Goal: Transaction & Acquisition: Purchase product/service

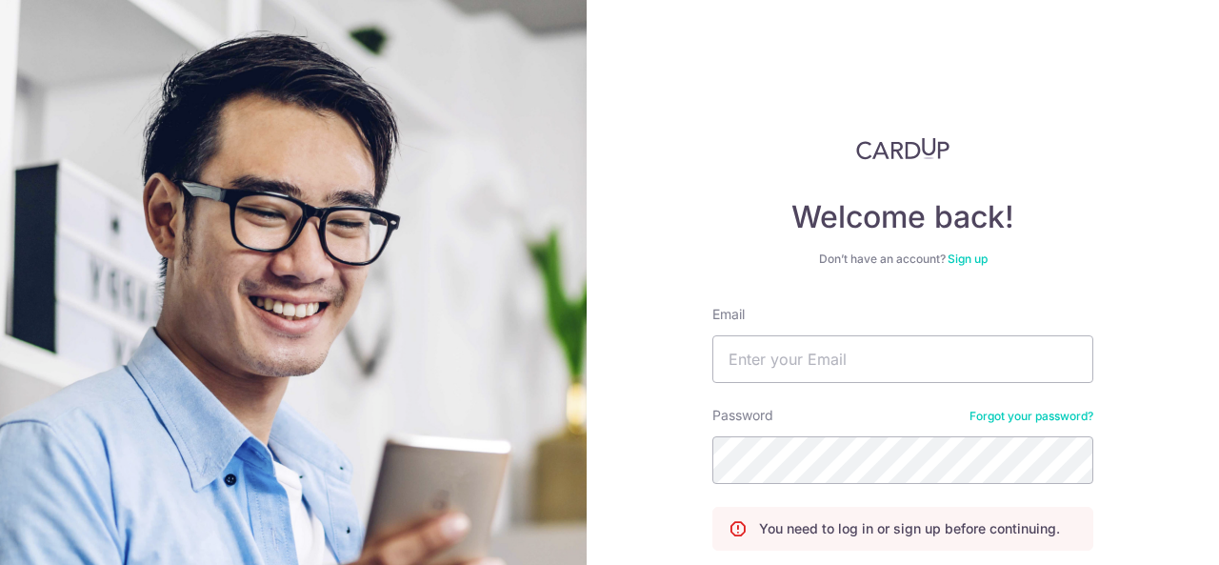
click at [825, 363] on input "Email" at bounding box center [902, 359] width 381 height 48
type input "chua.suqi@gmail.com"
click at [785, 353] on input "Email" at bounding box center [902, 359] width 381 height 48
type input "[EMAIL_ADDRESS][DOMAIN_NAME]"
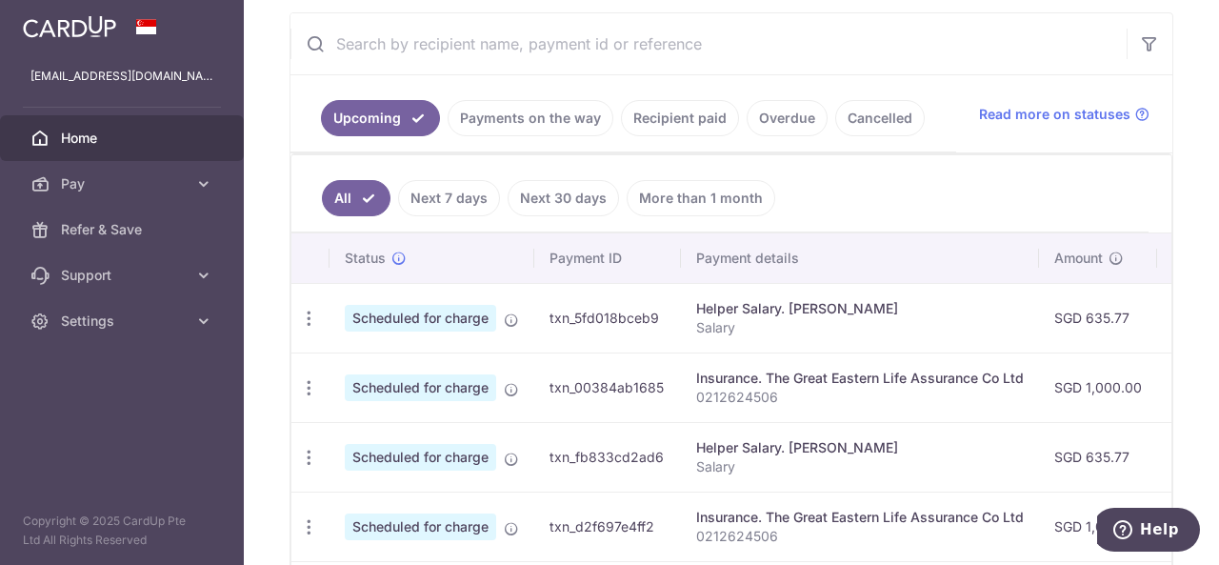
scroll to position [358, 0]
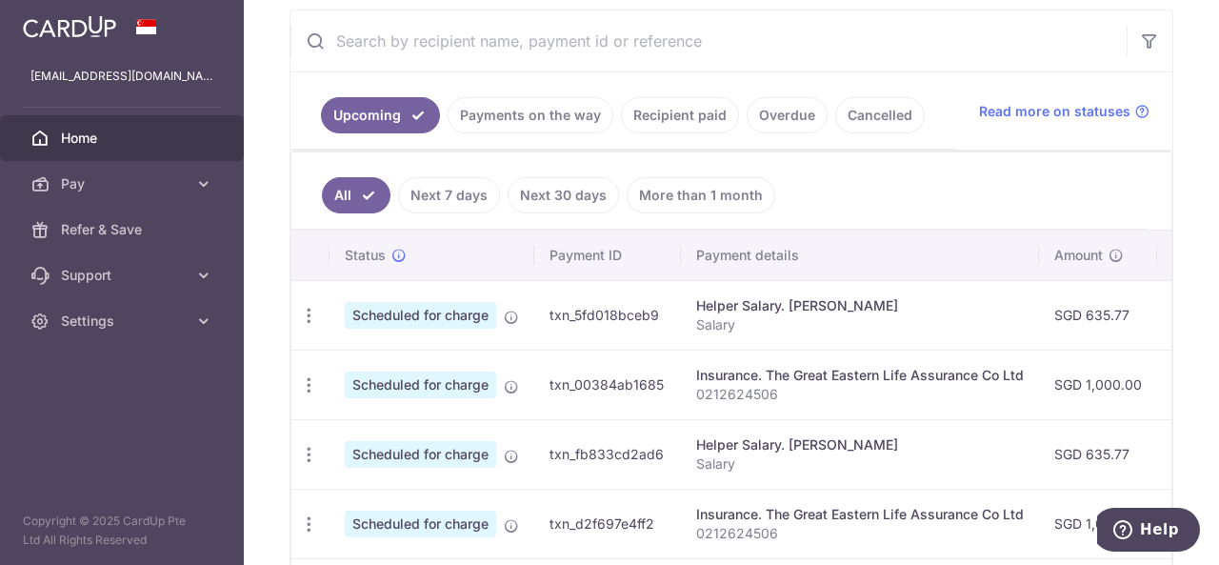
click at [630, 120] on link "Recipient paid" at bounding box center [680, 115] width 118 height 36
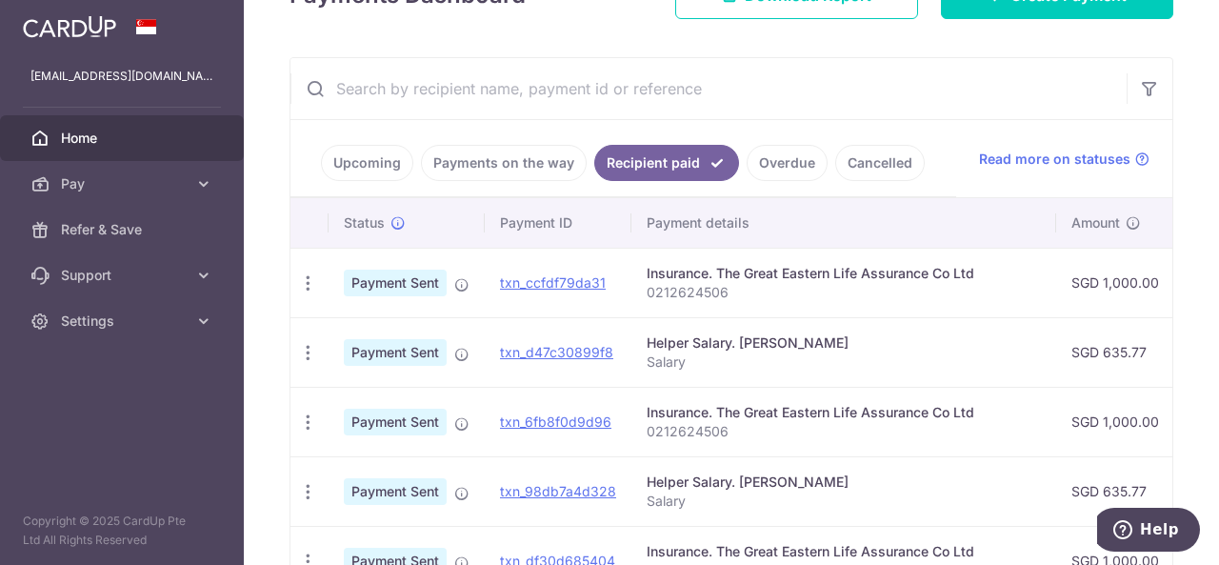
scroll to position [319, 0]
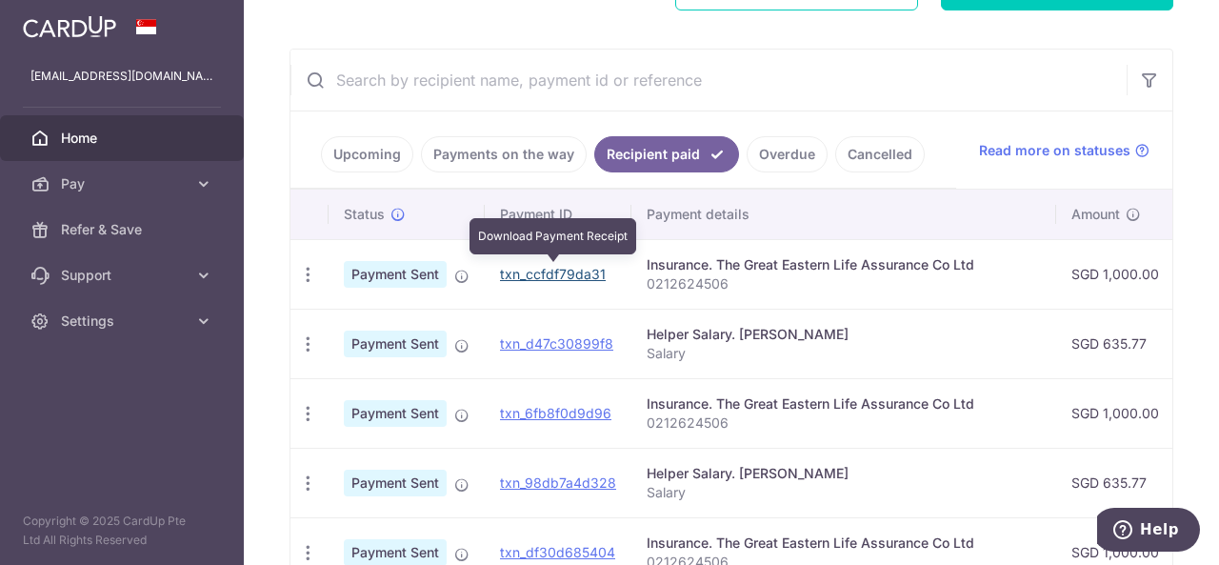
click at [577, 270] on link "txn_ccfdf79da31" at bounding box center [553, 274] width 106 height 16
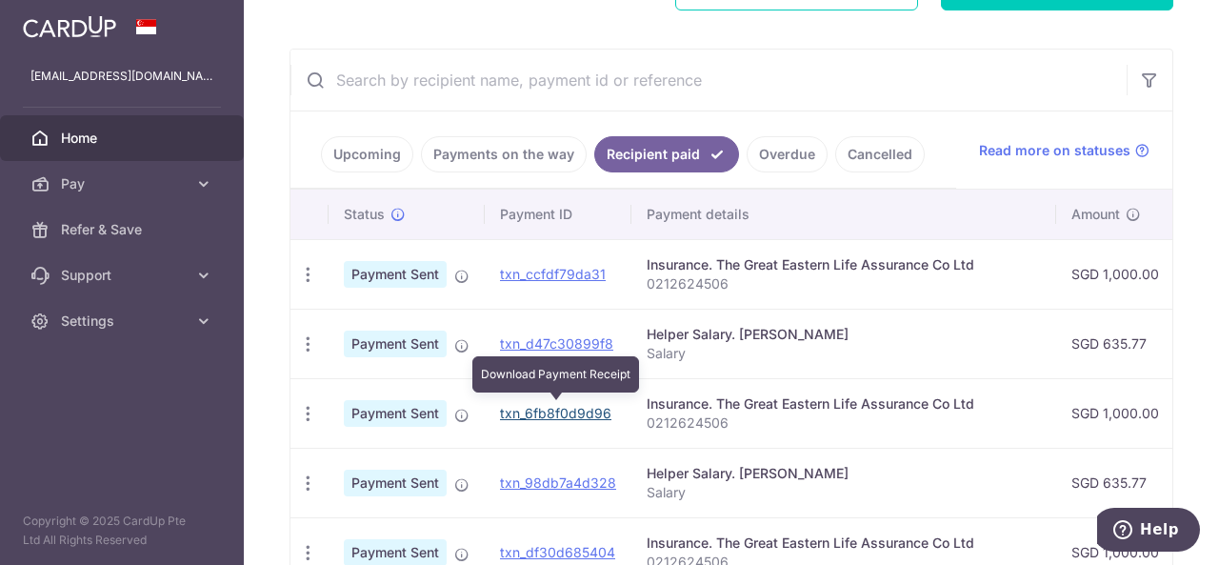
click at [598, 408] on link "txn_6fb8f0d9d96" at bounding box center [555, 413] width 111 height 16
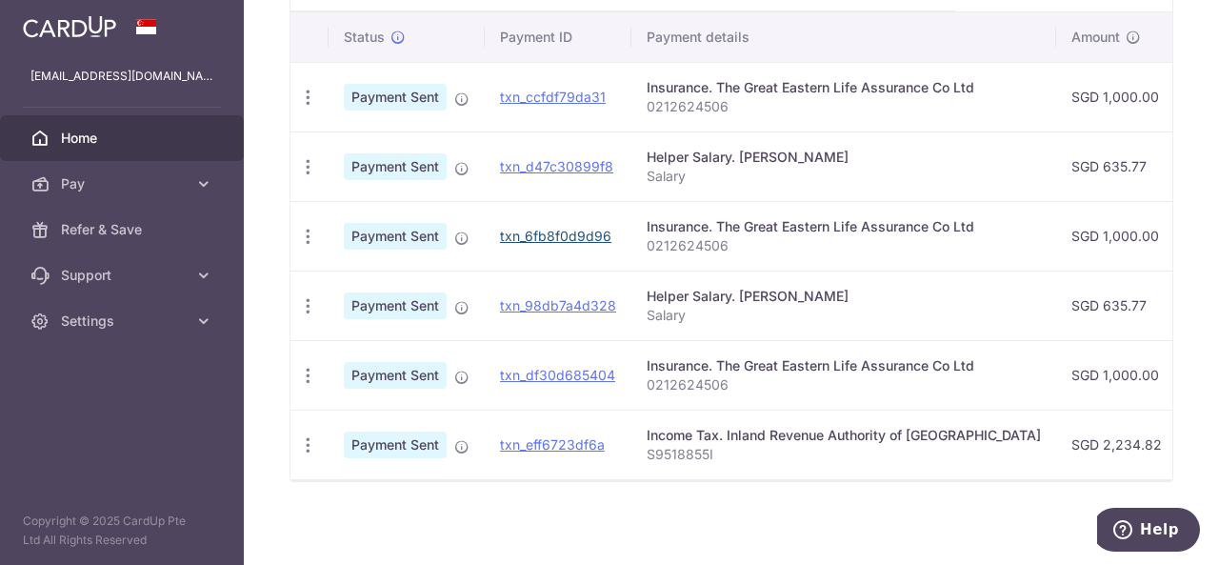
scroll to position [507, 0]
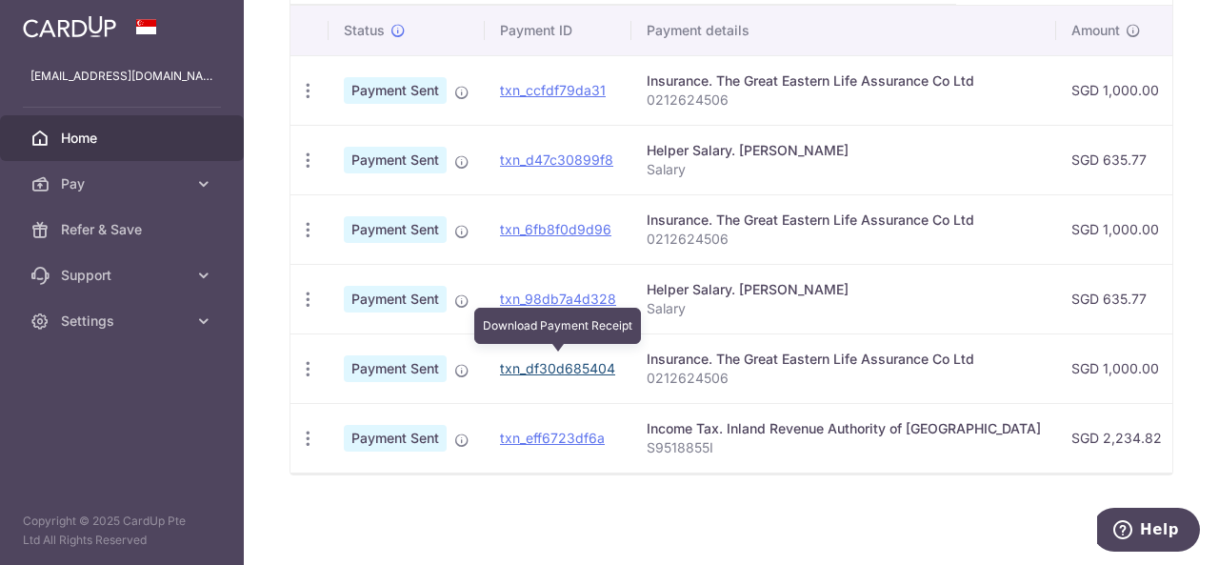
click at [547, 363] on link "txn_df30d685404" at bounding box center [557, 368] width 115 height 16
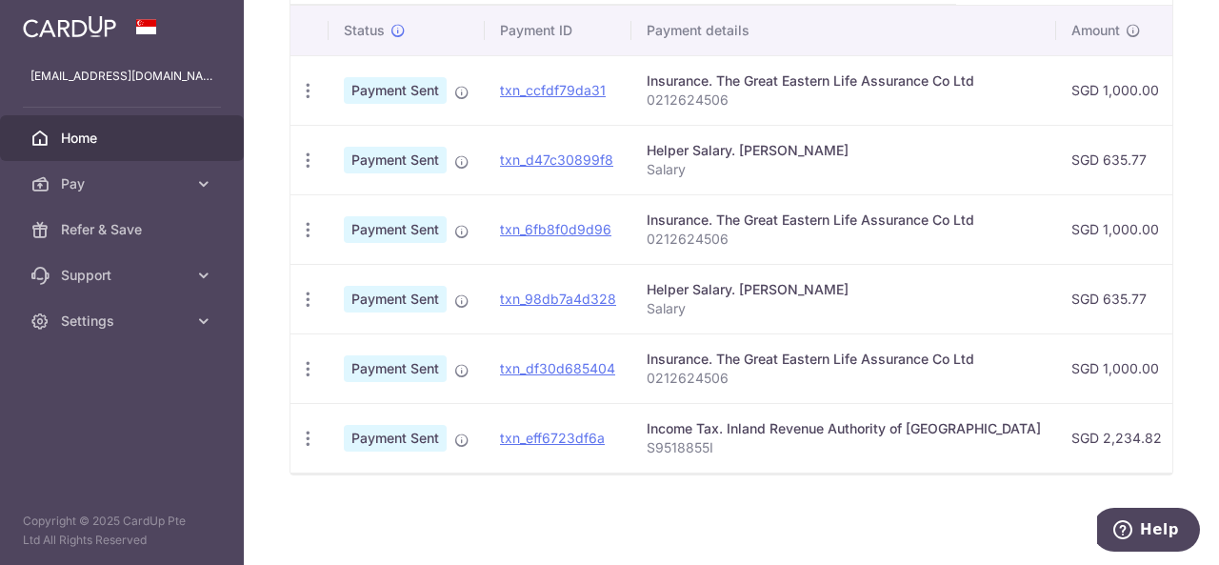
click at [805, 513] on div "× Pause Schedule Pause all future payments in this series Pause just this one p…" at bounding box center [731, 282] width 975 height 565
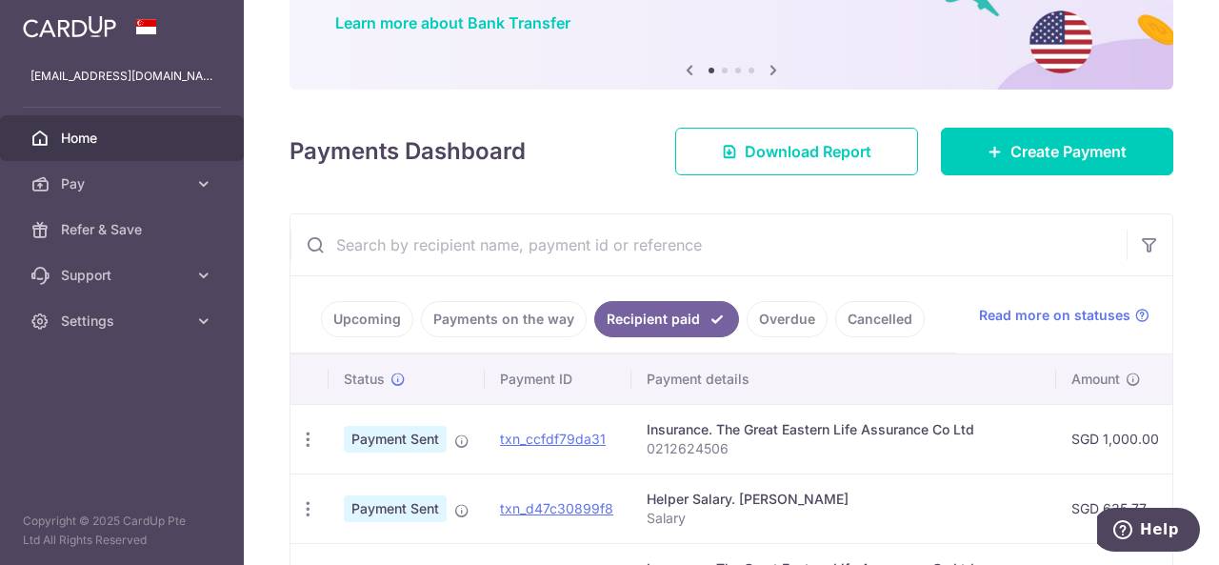
scroll to position [150, 0]
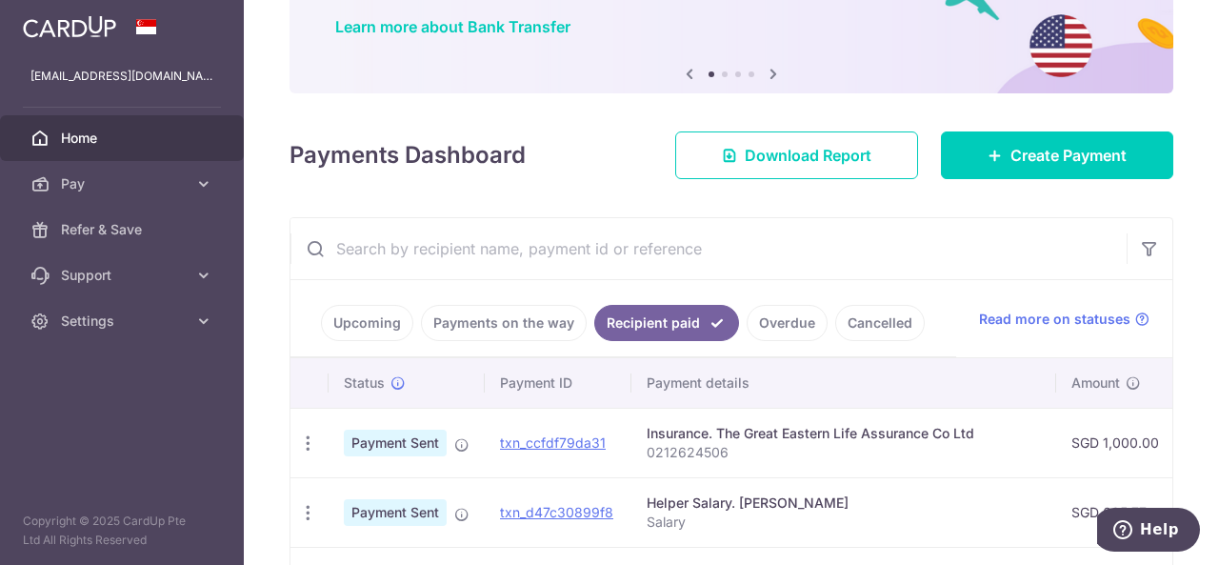
click at [386, 319] on link "Upcoming" at bounding box center [367, 323] width 92 height 36
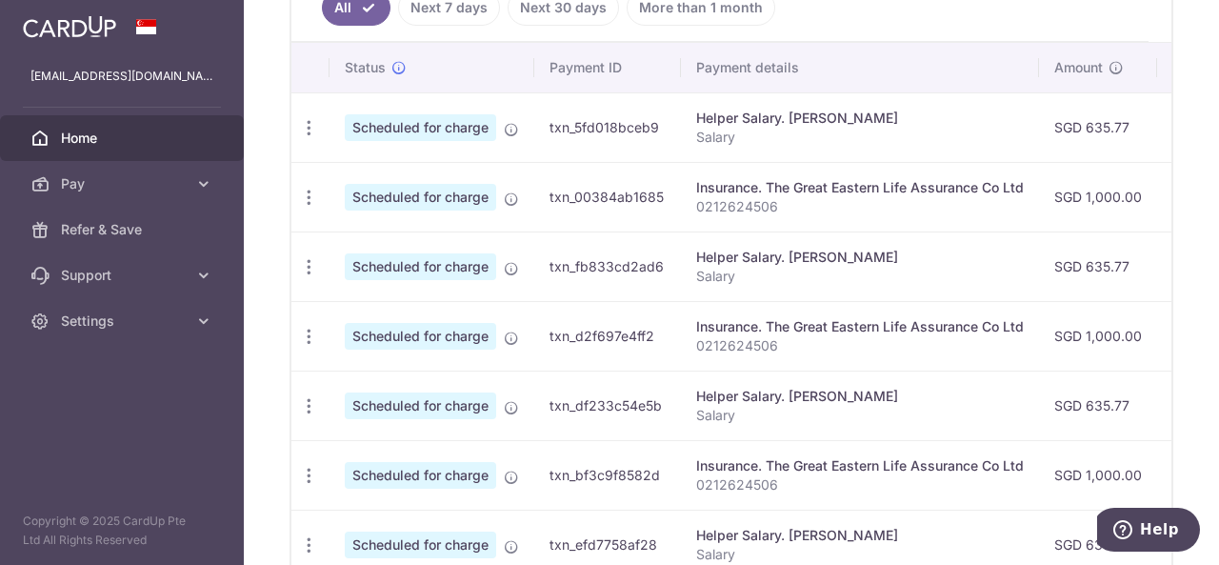
scroll to position [547, 0]
click at [308, 137] on icon "button" at bounding box center [309, 127] width 20 height 20
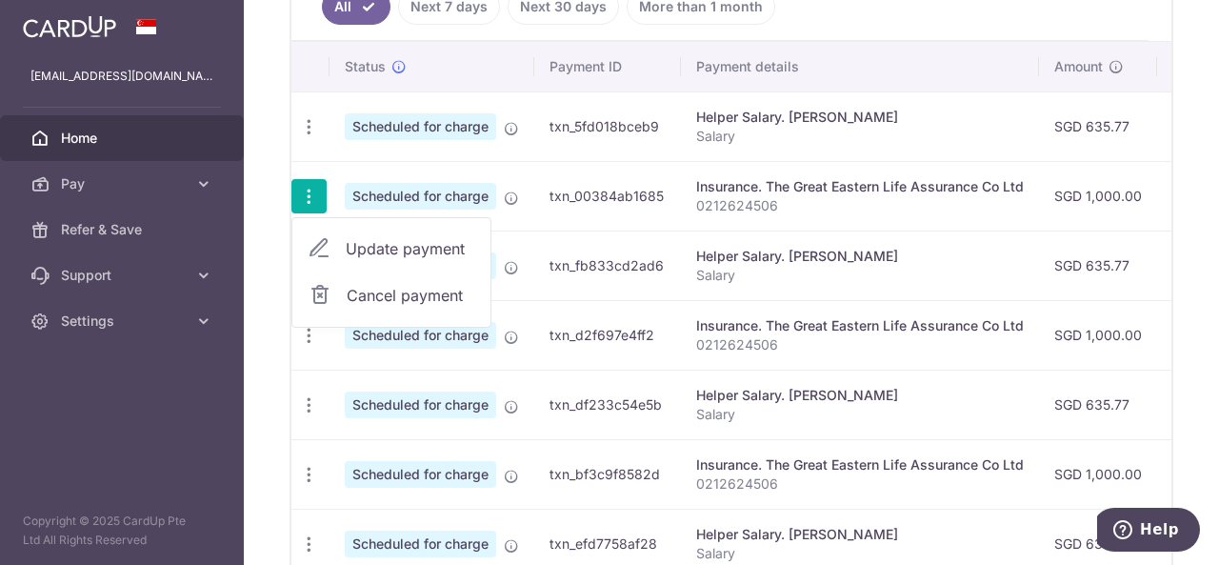
click at [377, 250] on span "Update payment" at bounding box center [411, 248] width 130 height 23
radio input "true"
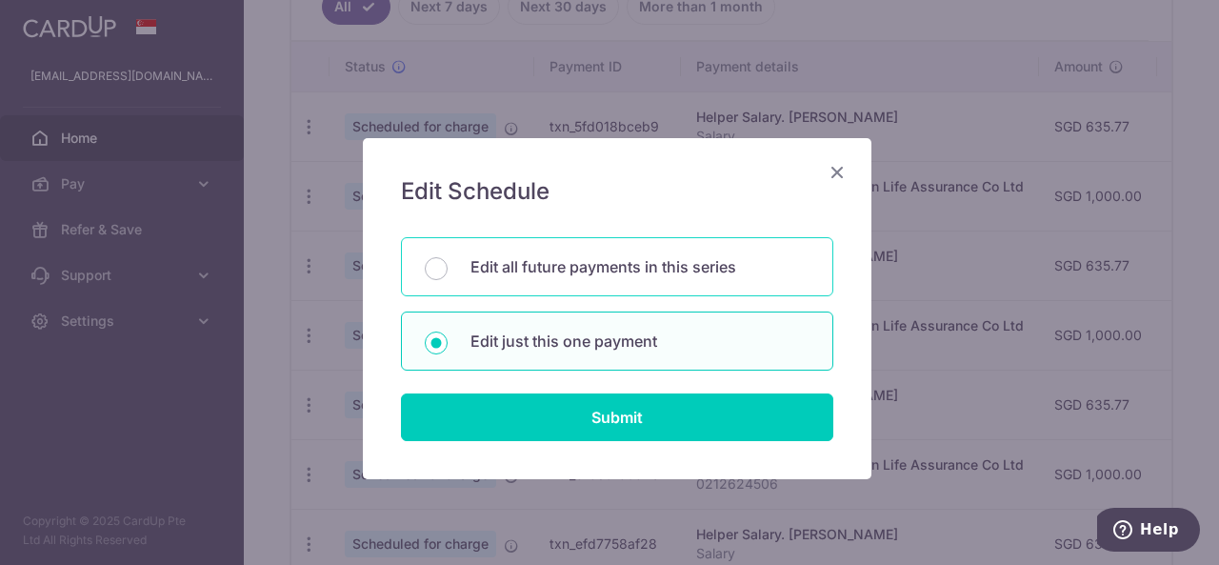
click at [482, 262] on p "Edit all future payments in this series" at bounding box center [639, 266] width 339 height 23
click at [448, 262] on input "Edit all future payments in this series" at bounding box center [436, 268] width 23 height 23
radio input "true"
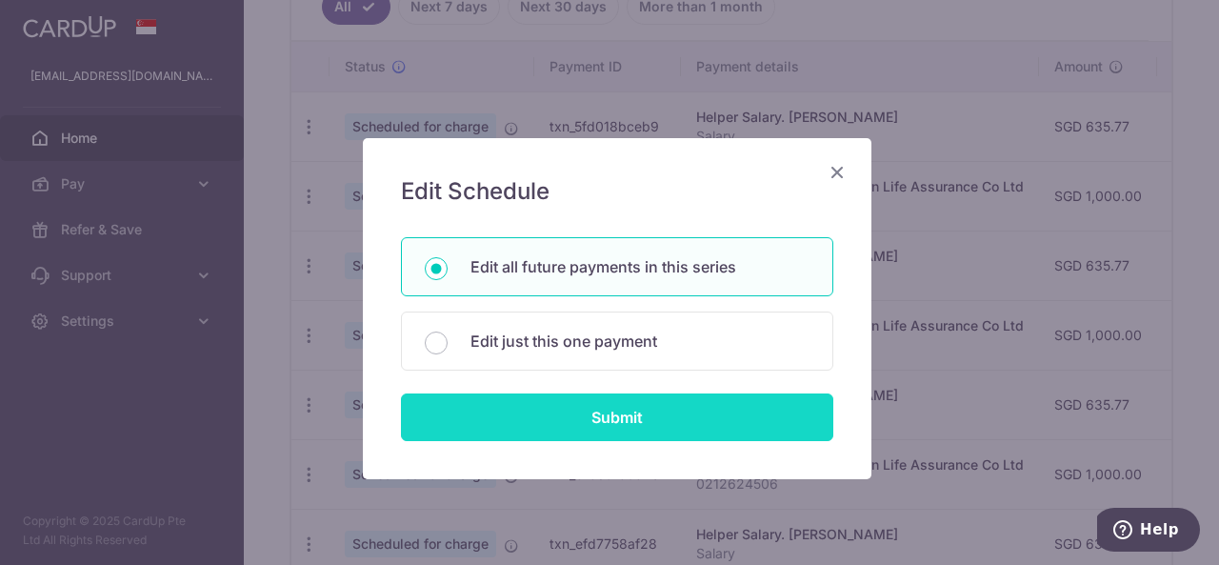
click at [570, 410] on input "Submit" at bounding box center [617, 417] width 432 height 48
radio input "true"
type input "1,000.00"
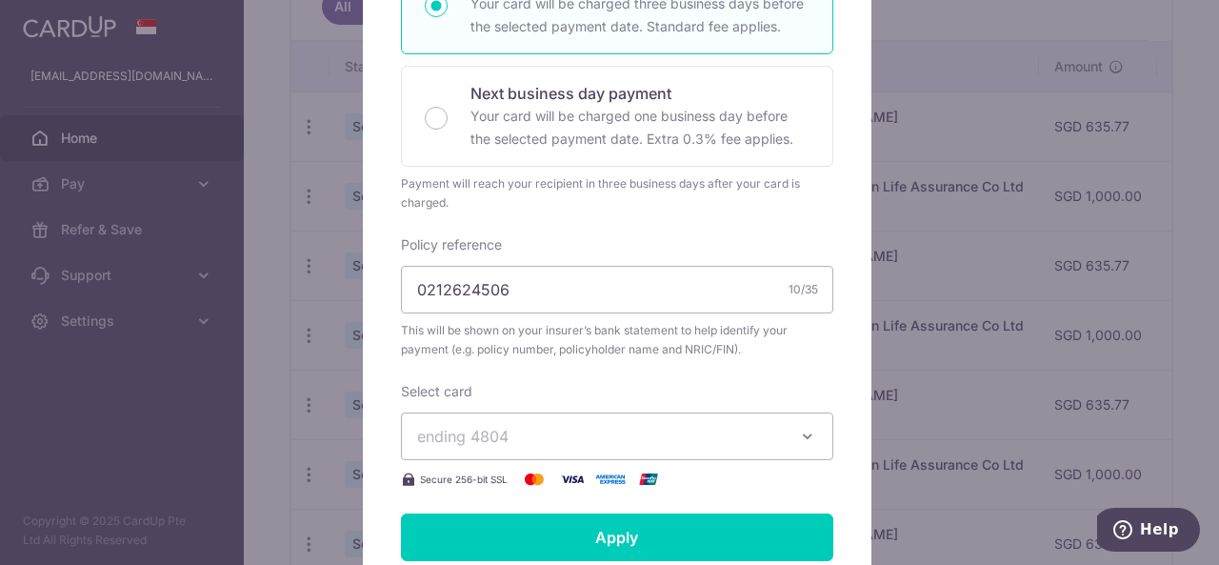
scroll to position [470, 0]
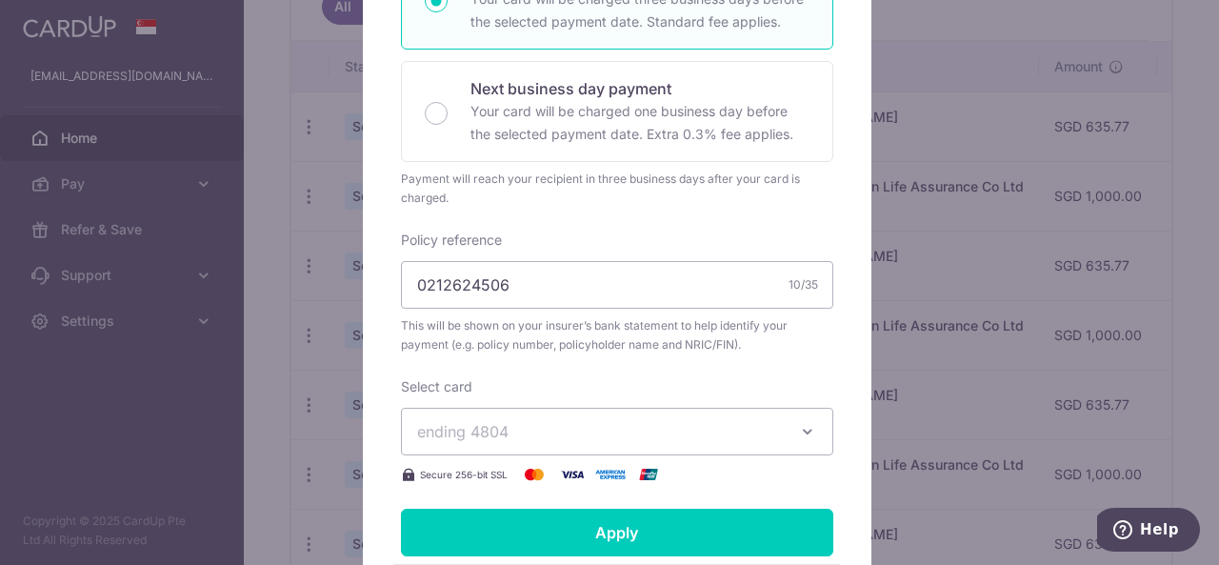
click at [835, 452] on div "Edit payment By clicking apply, you will make changes to all 6 payments to The …" at bounding box center [617, 255] width 509 height 1172
drag, startPoint x: 516, startPoint y: 281, endPoint x: 402, endPoint y: 273, distance: 114.5
click at [404, 273] on input "0212624506" at bounding box center [617, 285] width 432 height 48
paste input "41914675"
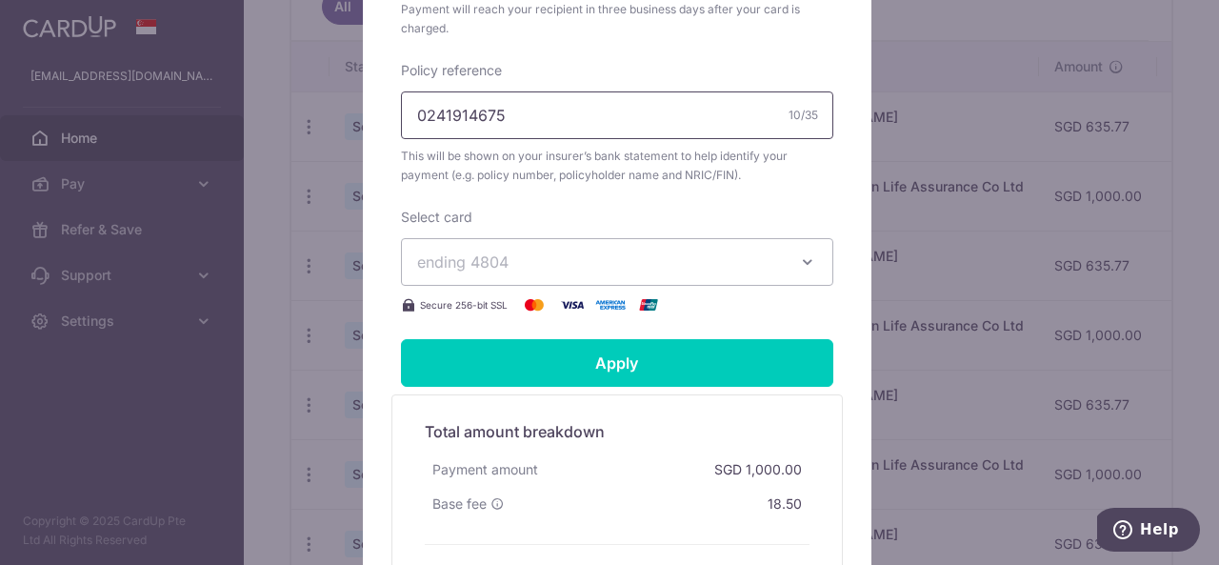
scroll to position [641, 0]
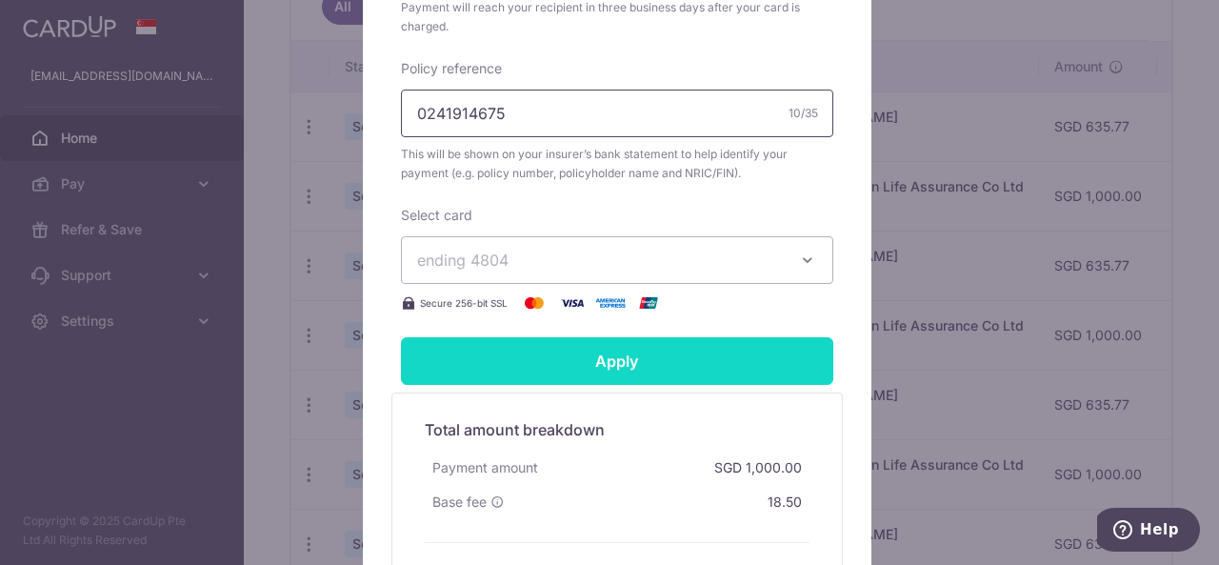
type input "0241914675"
click at [653, 369] on input "Apply" at bounding box center [617, 361] width 432 height 48
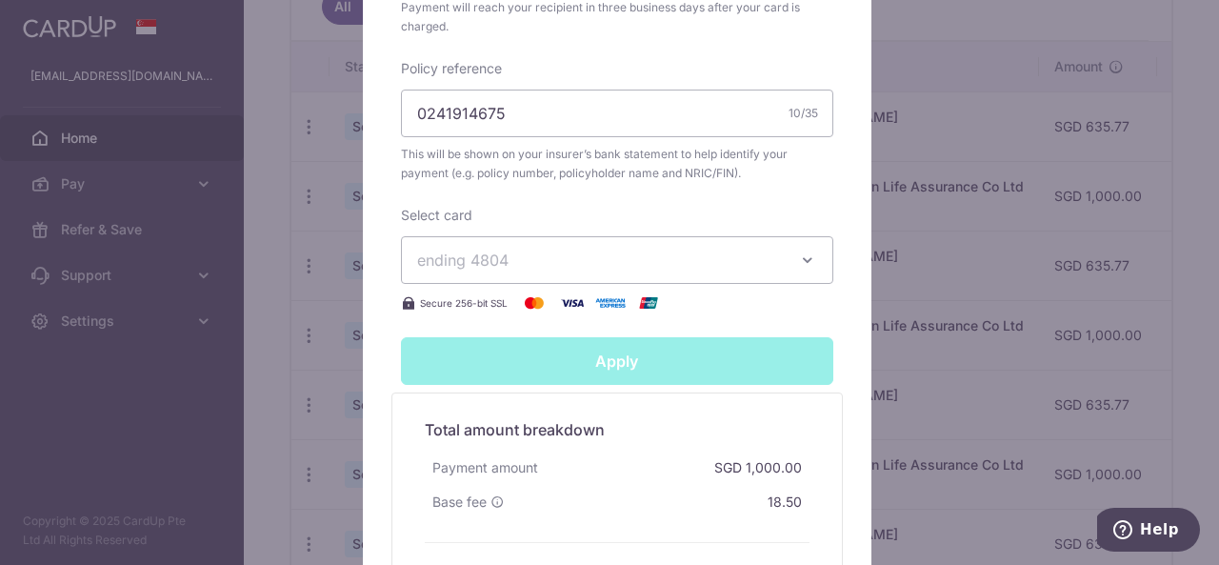
type input "Successfully Applied"
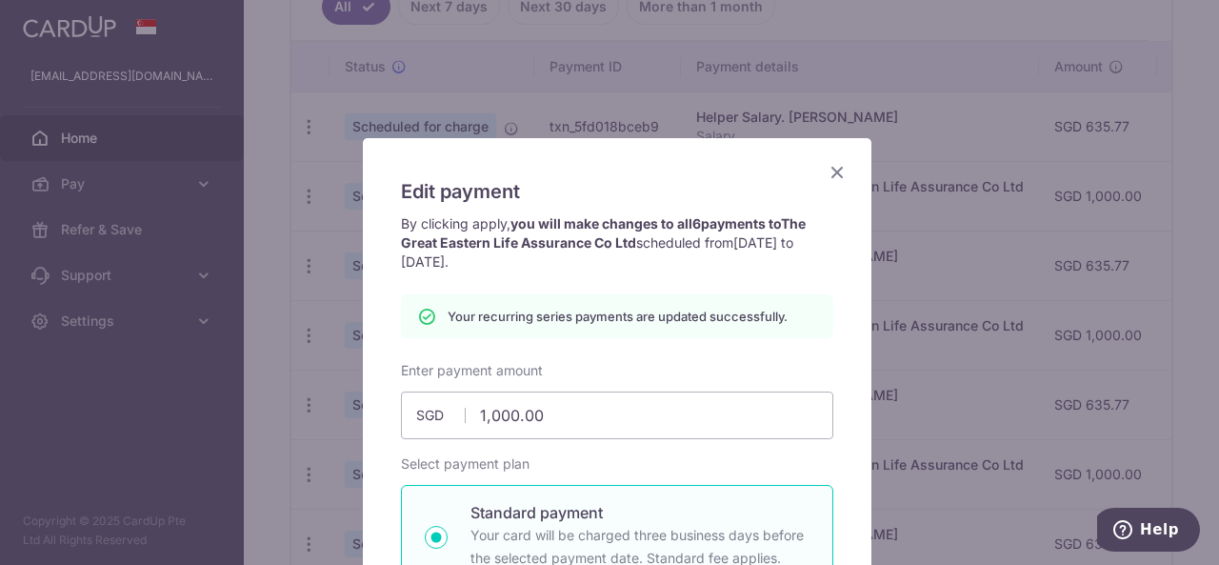
scroll to position [0, 0]
click at [829, 174] on icon "Close" at bounding box center [837, 172] width 23 height 24
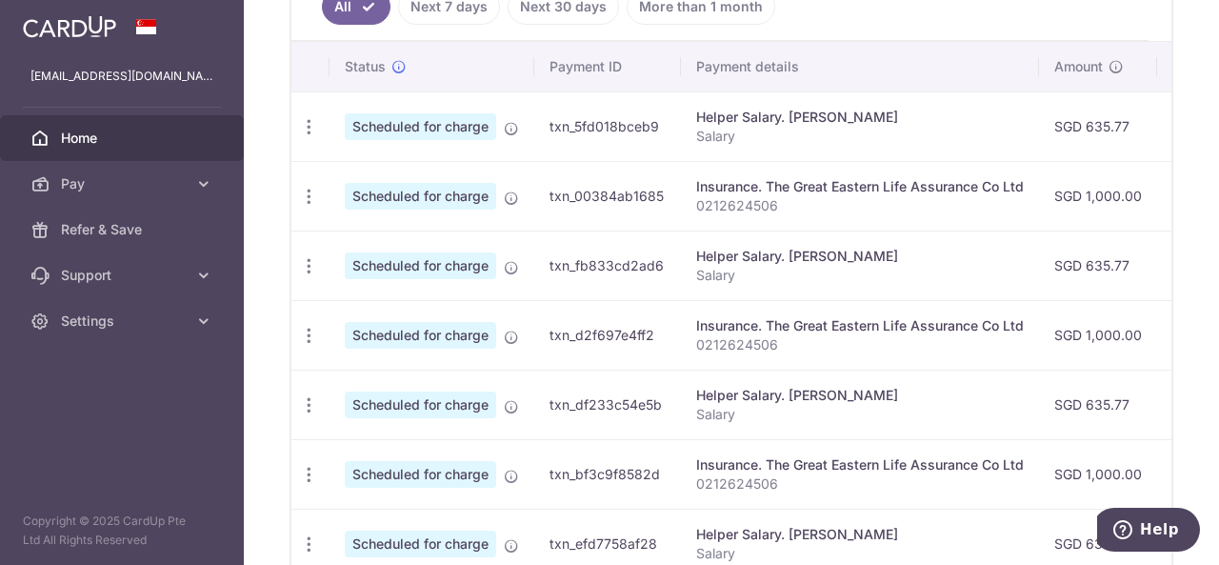
scroll to position [0, 23]
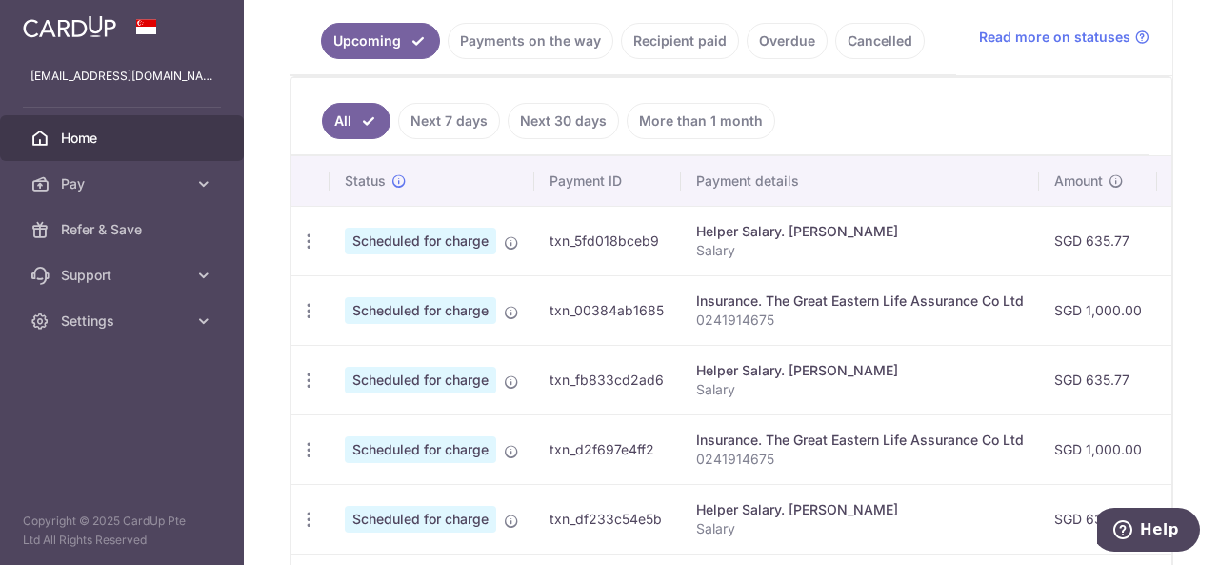
click at [970, 110] on ul "All Next 7 days Next 30 days More than 1 month" at bounding box center [719, 116] width 857 height 77
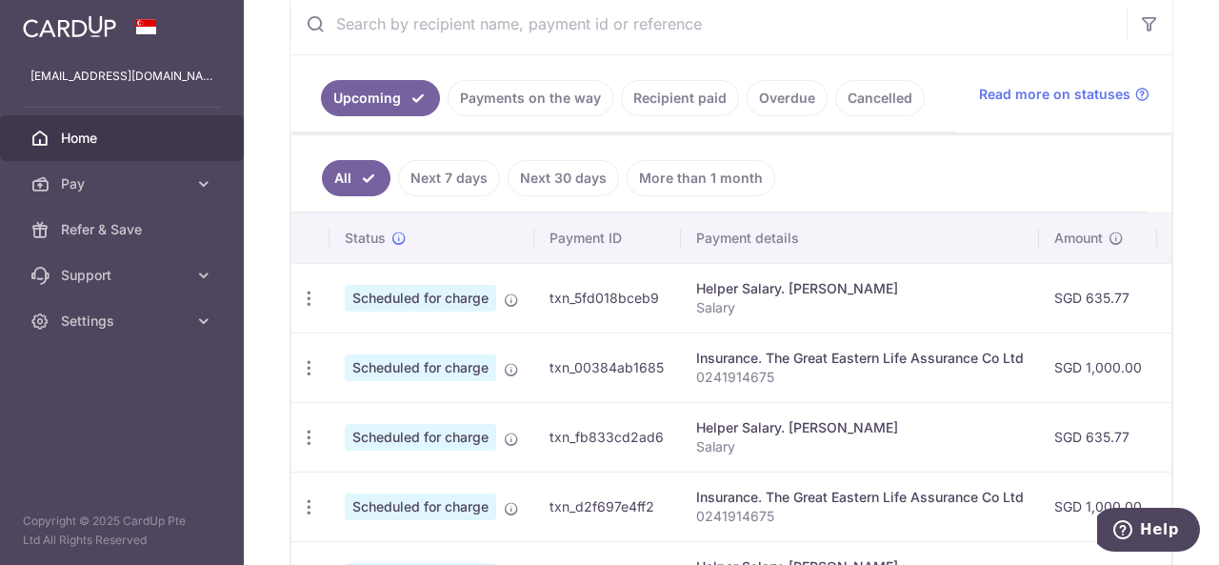
scroll to position [356, 0]
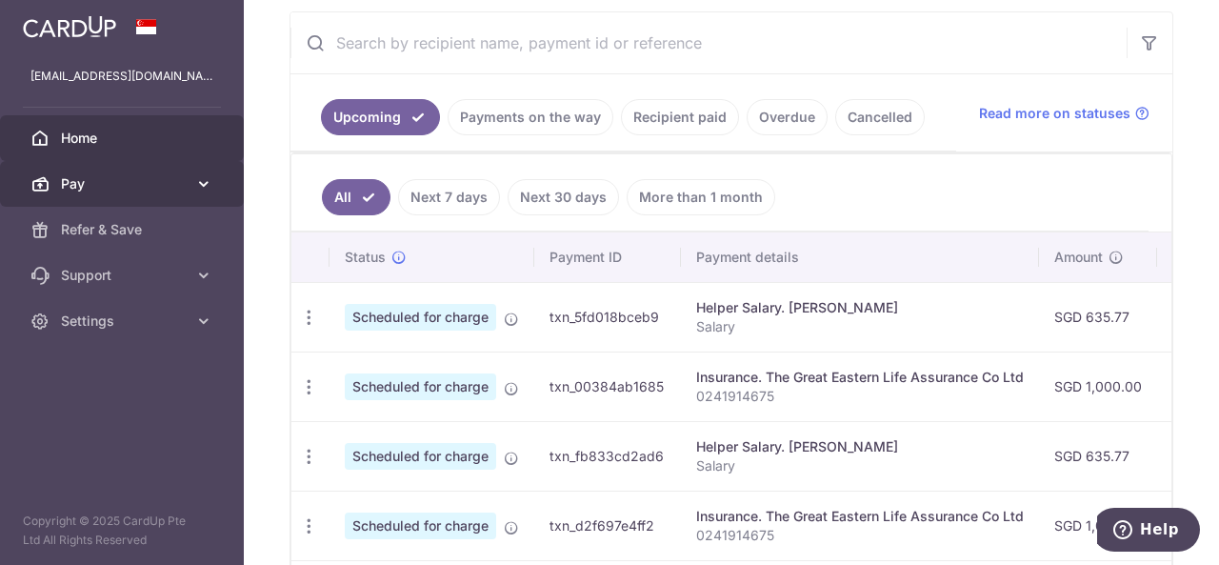
click at [183, 190] on span "Pay" at bounding box center [124, 183] width 126 height 19
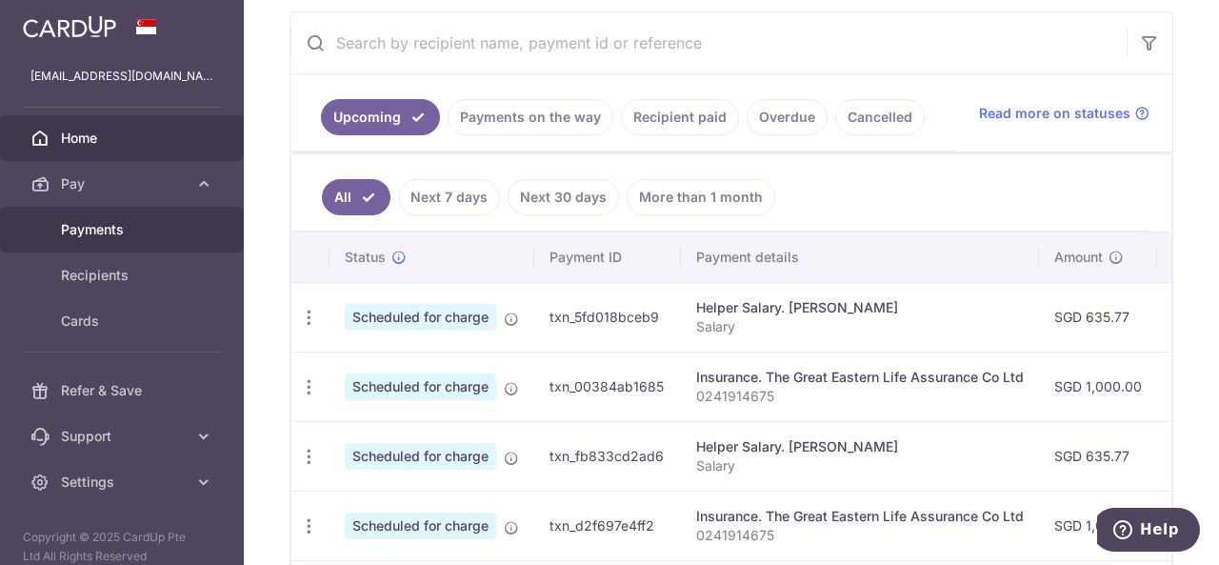
click at [137, 224] on span "Payments" at bounding box center [124, 229] width 126 height 19
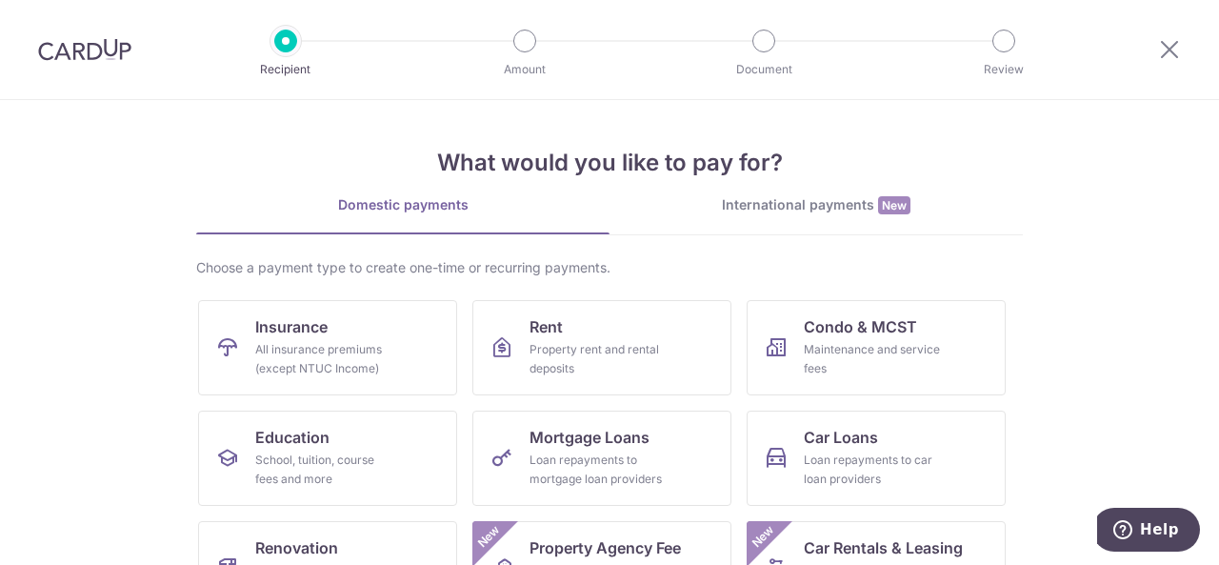
click at [109, 416] on section "What would you like to pay for? Domestic payments International payments New Ch…" at bounding box center [609, 332] width 1219 height 465
click at [290, 348] on div "All insurance premiums (except NTUC Income)" at bounding box center [323, 359] width 137 height 38
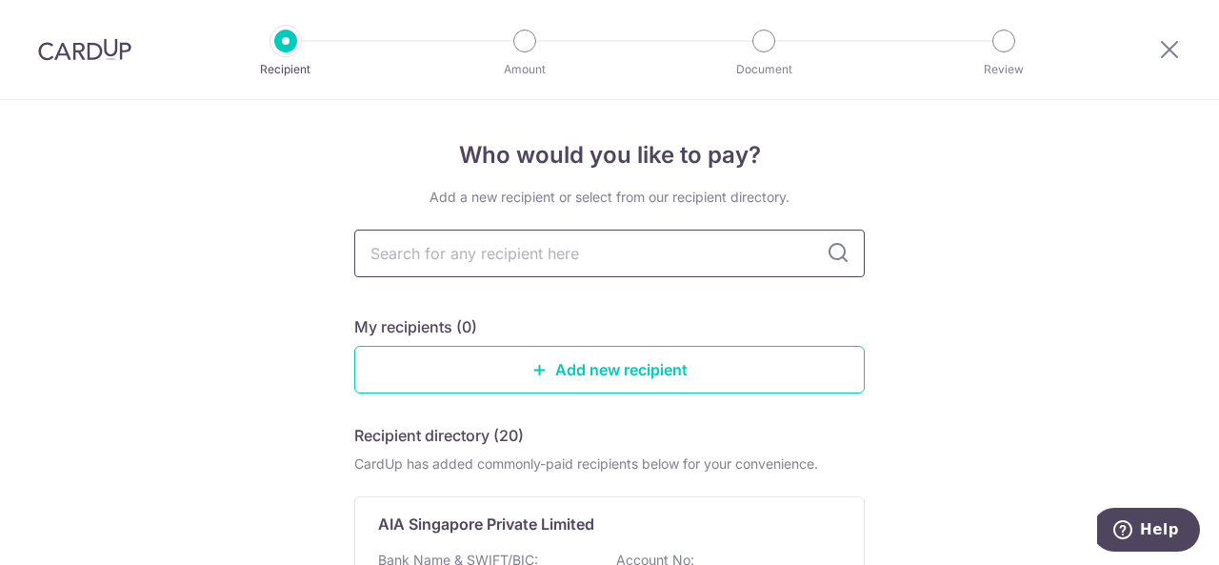
click at [588, 252] on input "text" at bounding box center [609, 254] width 510 height 48
type input "great eastern"
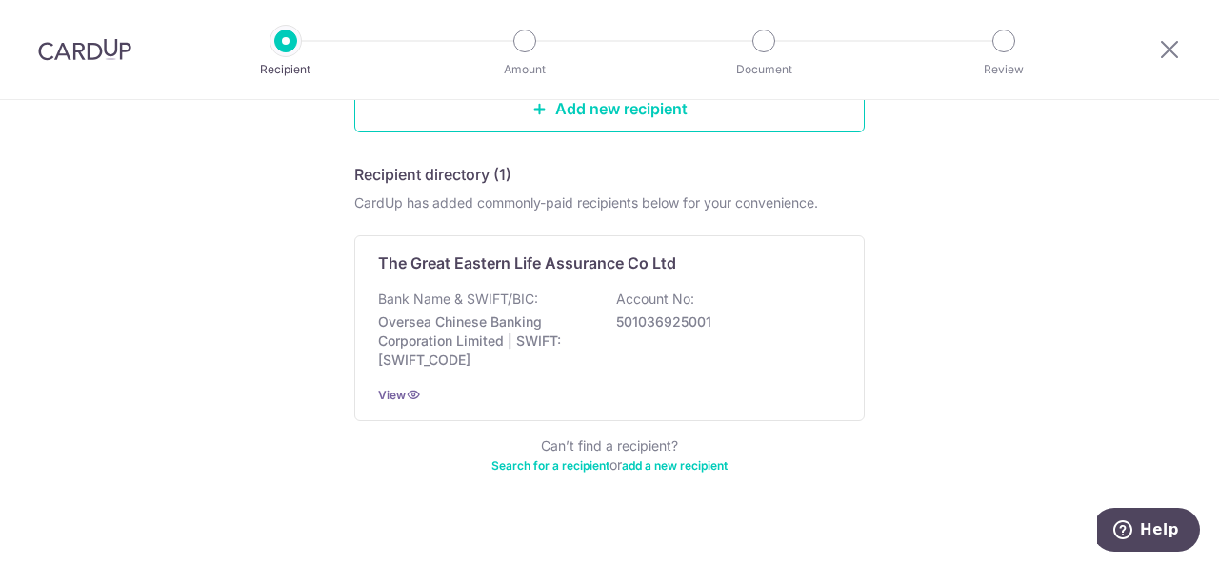
scroll to position [280, 0]
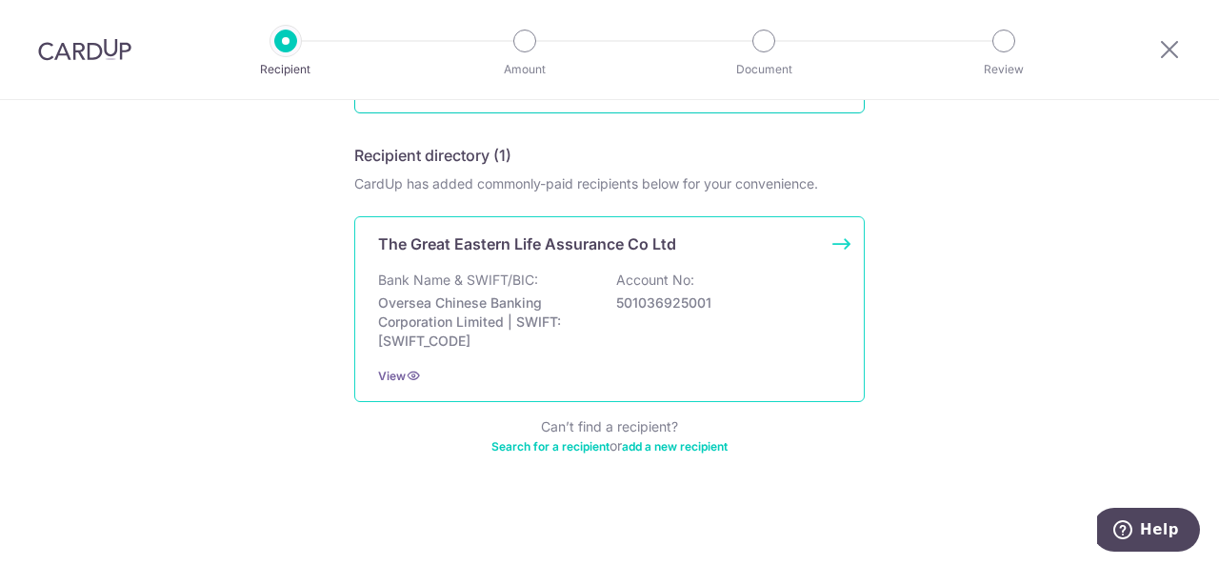
click at [616, 296] on p "501036925001" at bounding box center [722, 302] width 213 height 19
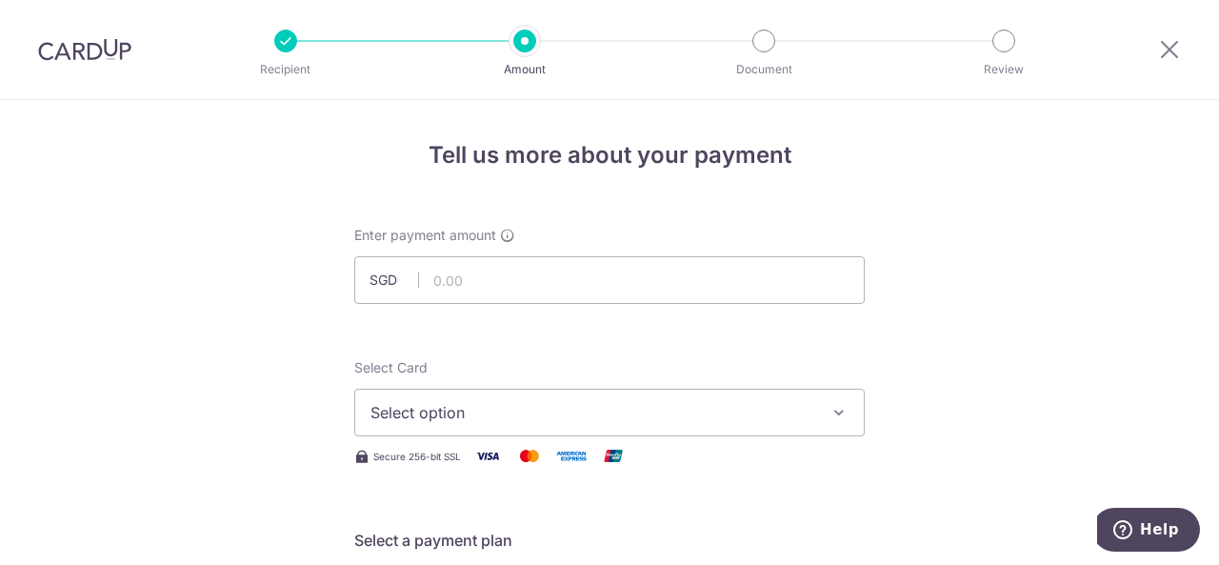
click at [434, 259] on input "text" at bounding box center [609, 280] width 510 height 48
type input "2,000.00"
click at [427, 419] on span "Select option" at bounding box center [592, 412] width 444 height 23
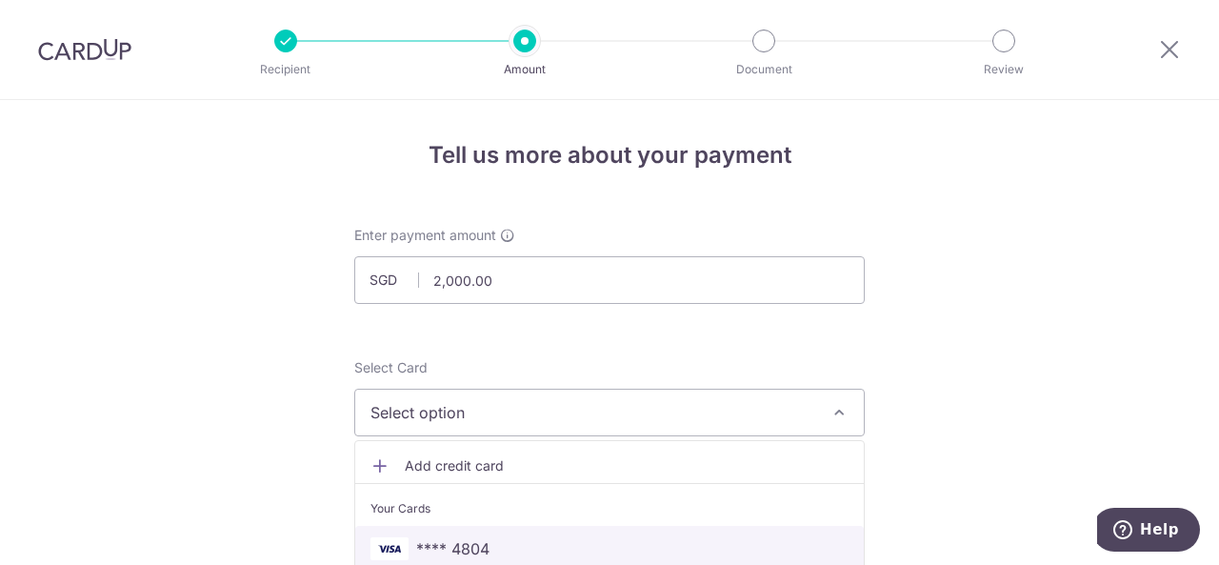
click at [451, 538] on span "**** 4804" at bounding box center [452, 548] width 73 height 23
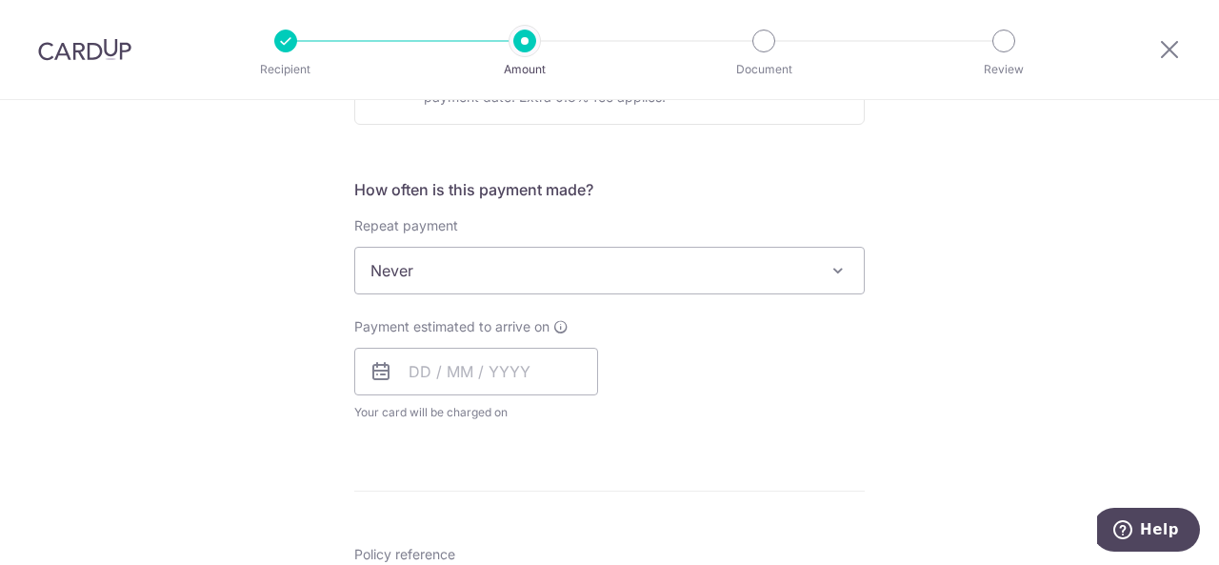
scroll to position [660, 0]
click at [421, 378] on input "text" at bounding box center [476, 371] width 244 height 48
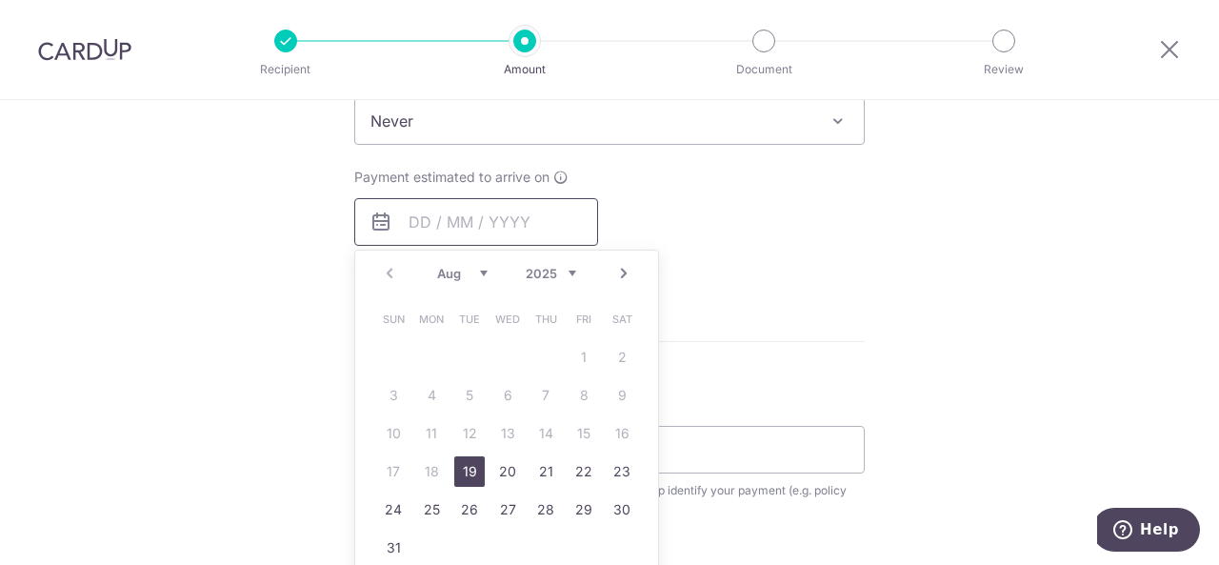
scroll to position [819, 0]
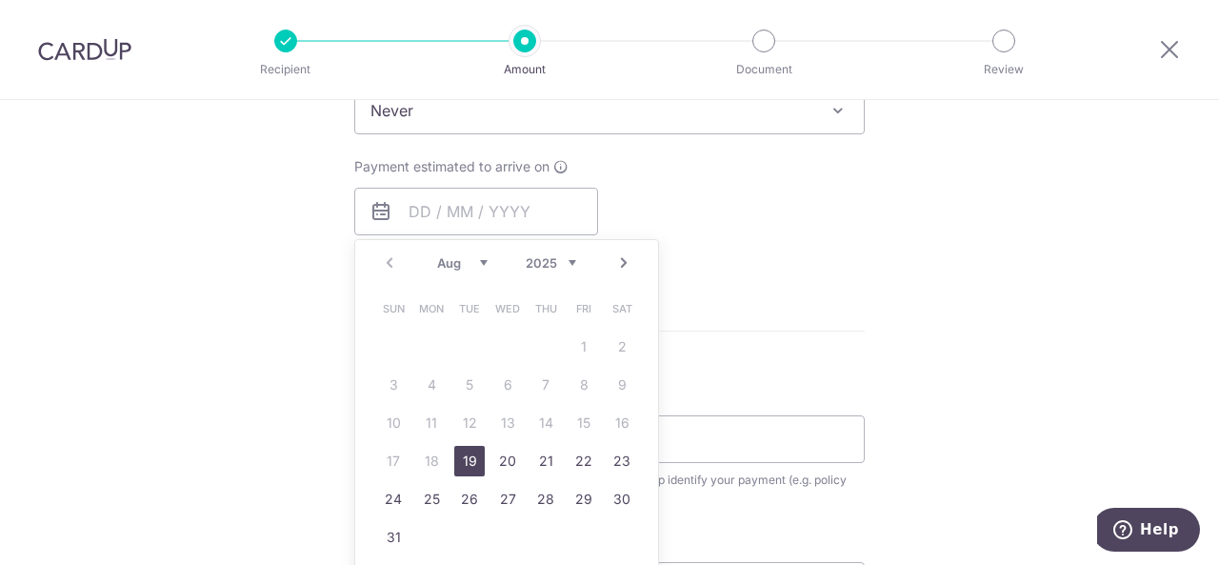
click at [460, 456] on link "19" at bounding box center [469, 461] width 30 height 30
type input "[DATE]"
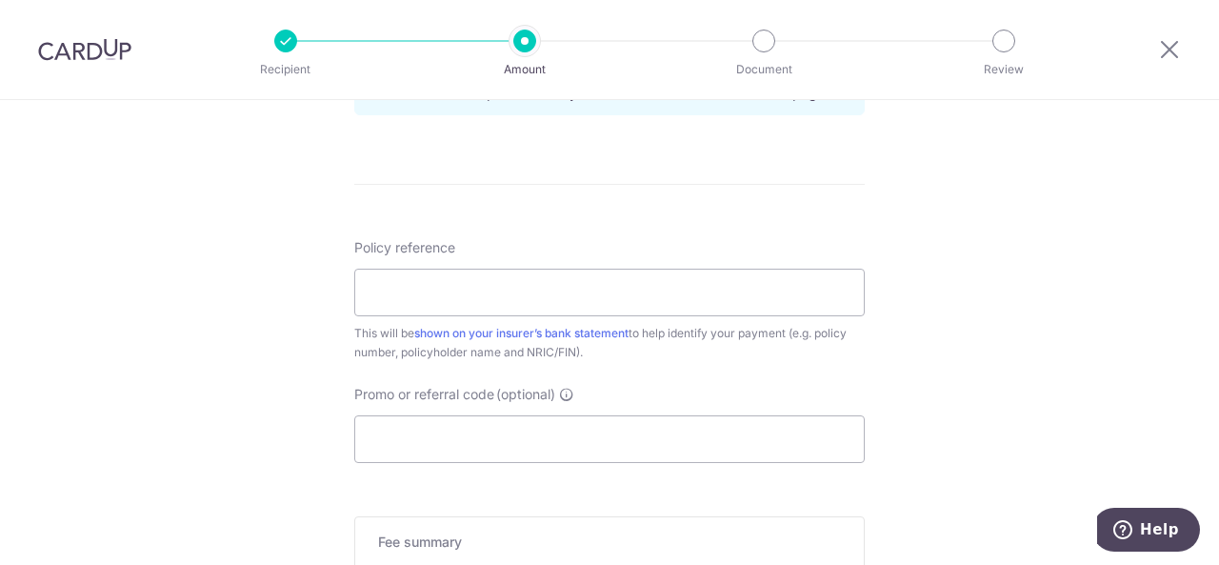
scroll to position [1044, 0]
click at [381, 292] on input "Policy reference" at bounding box center [609, 293] width 510 height 48
paste input "0241914675"
type input "0241914675"
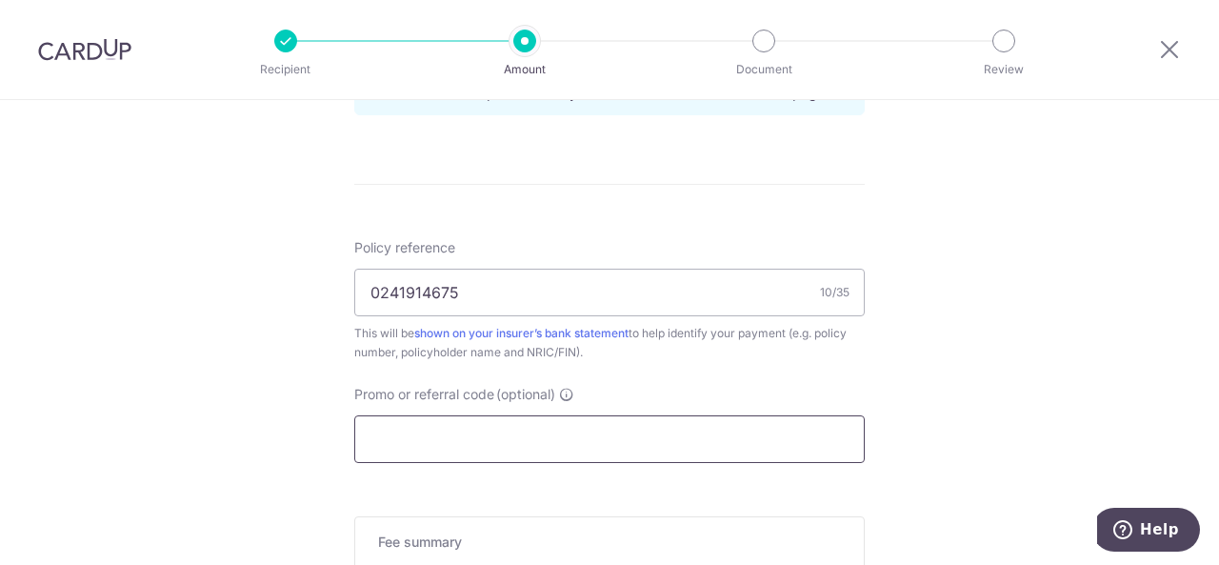
click at [485, 428] on input "Promo or referral code (optional)" at bounding box center [609, 439] width 510 height 48
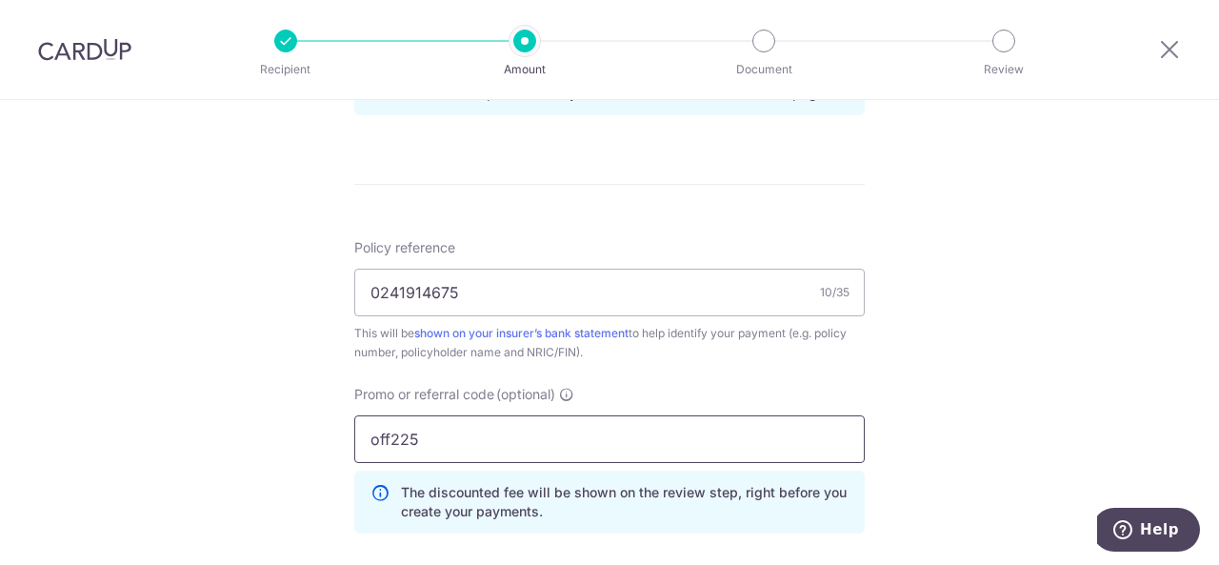
type input "off225"
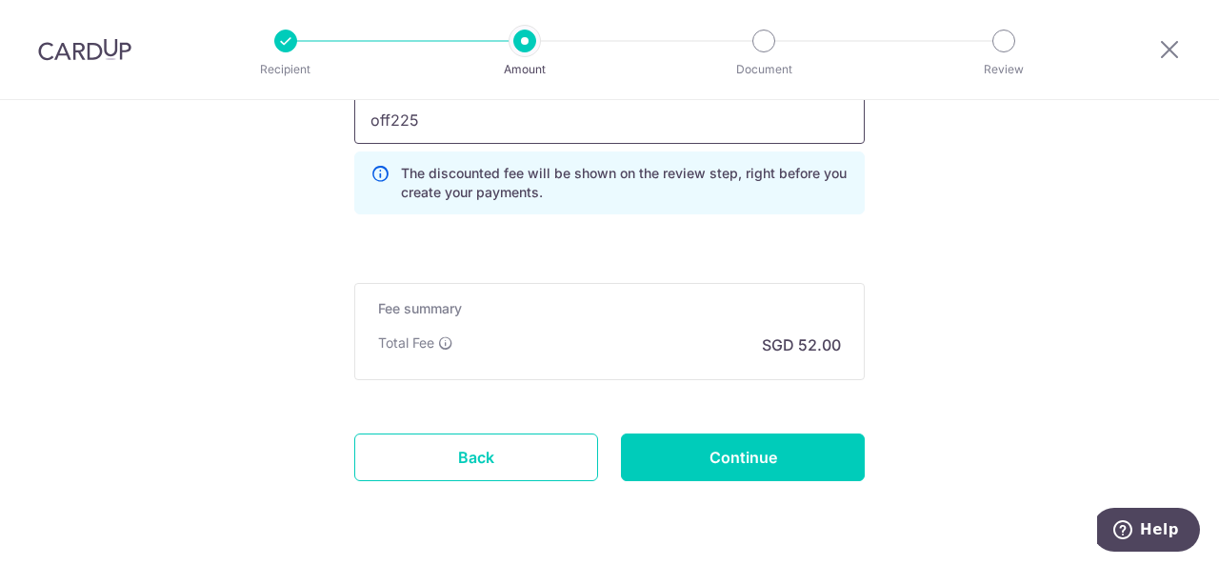
scroll to position [1365, 0]
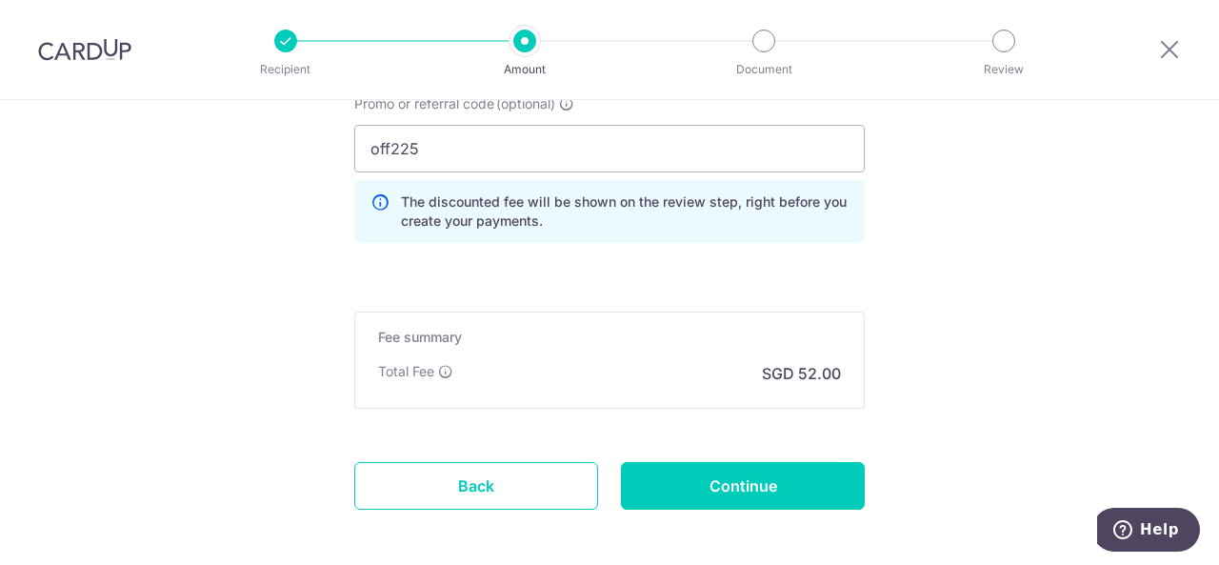
scroll to position [1358, 0]
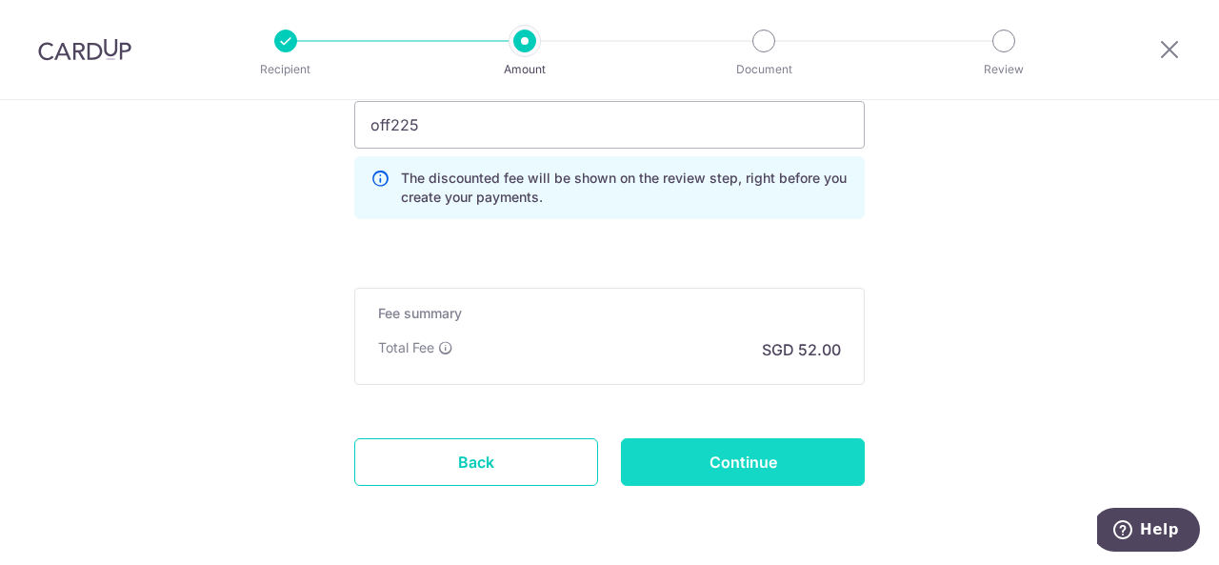
click at [752, 467] on input "Continue" at bounding box center [743, 462] width 244 height 48
type input "Create Schedule"
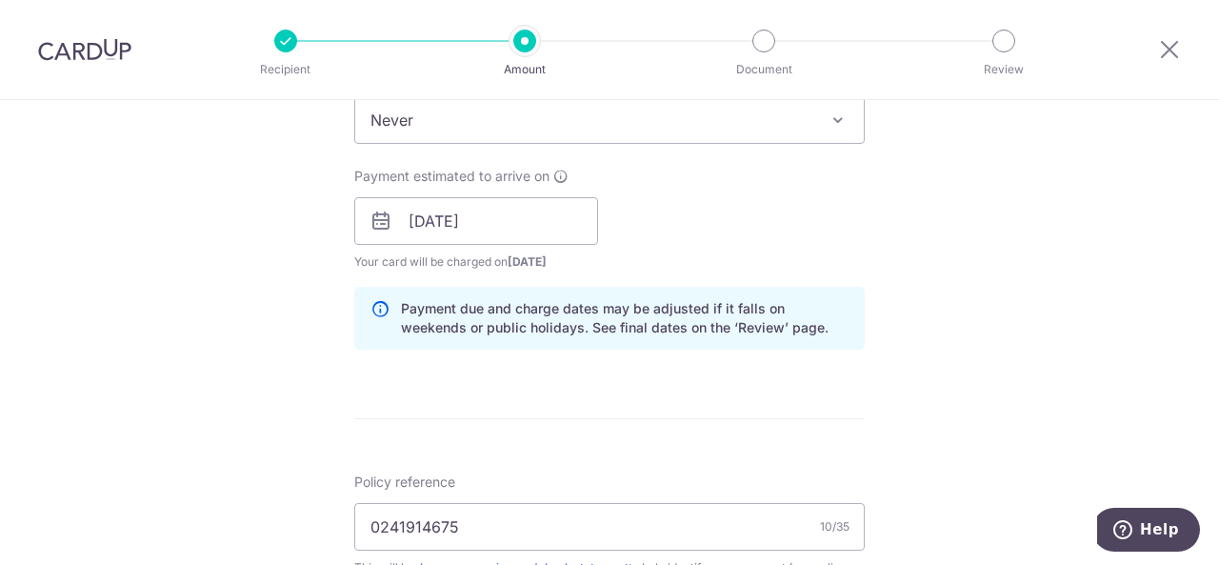
scroll to position [800, 0]
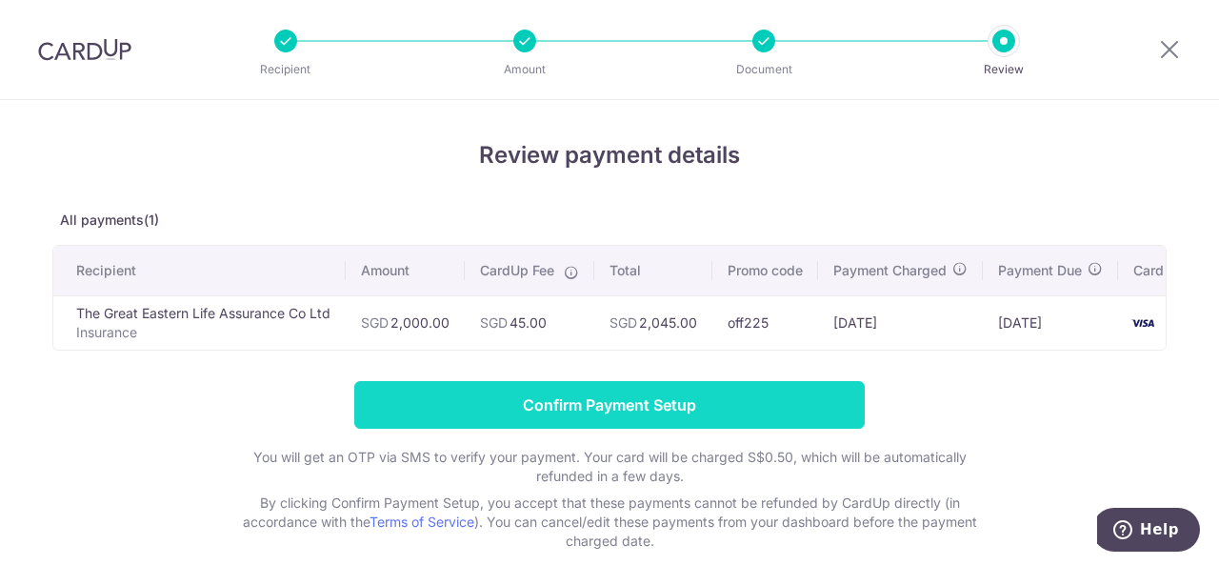
click at [791, 409] on input "Confirm Payment Setup" at bounding box center [609, 405] width 510 height 48
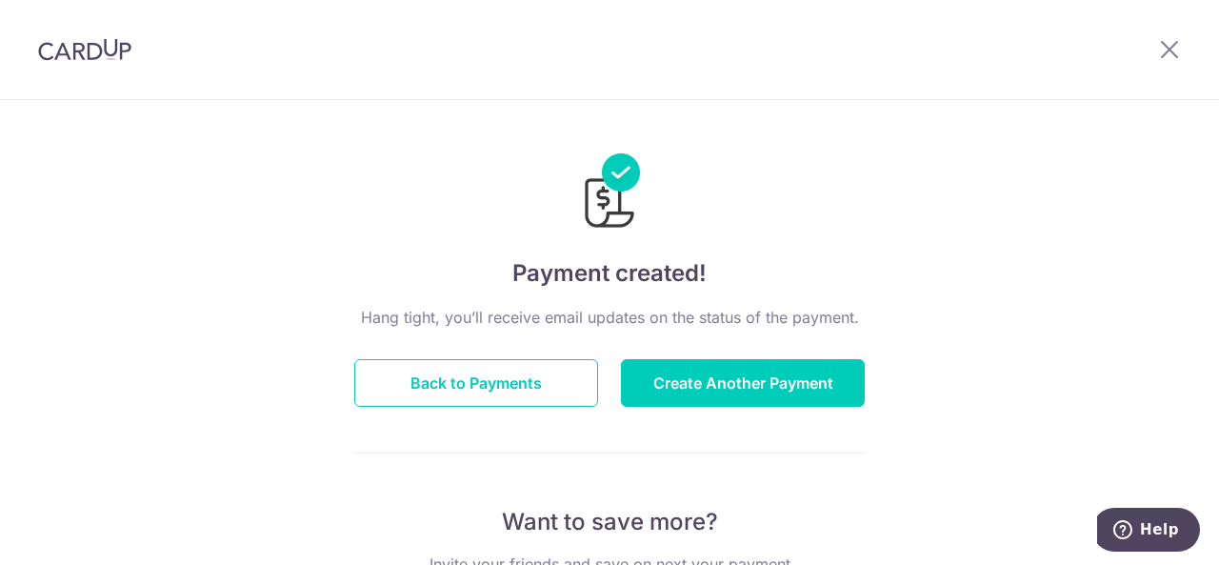
click at [533, 395] on button "Back to Payments" at bounding box center [476, 383] width 244 height 48
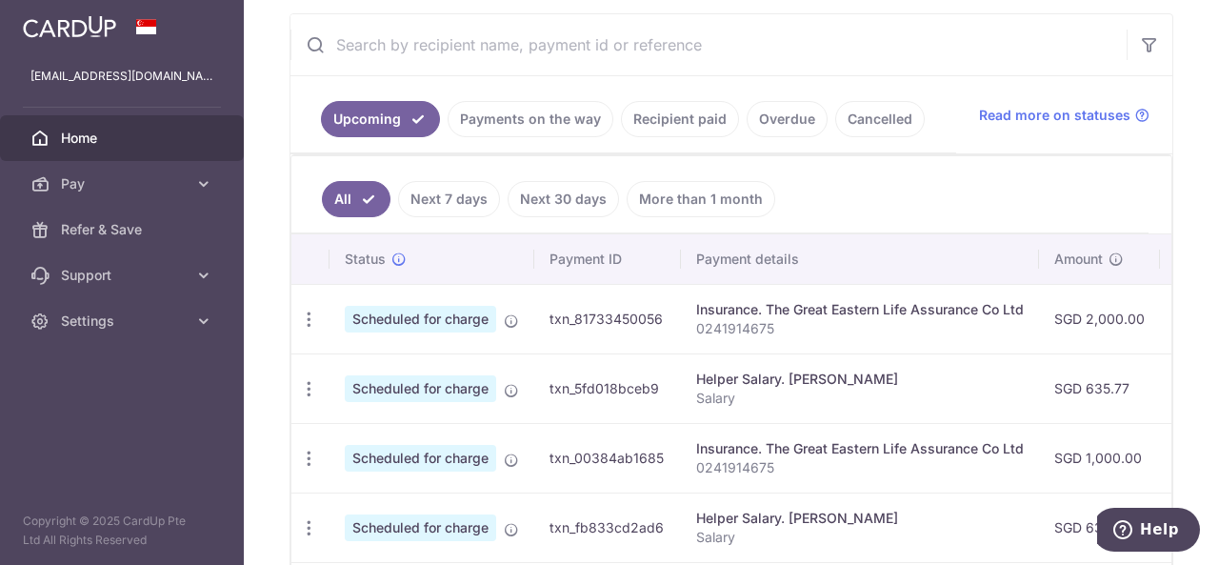
scroll to position [355, 0]
click at [410, 315] on span "Scheduled for charge" at bounding box center [420, 318] width 151 height 27
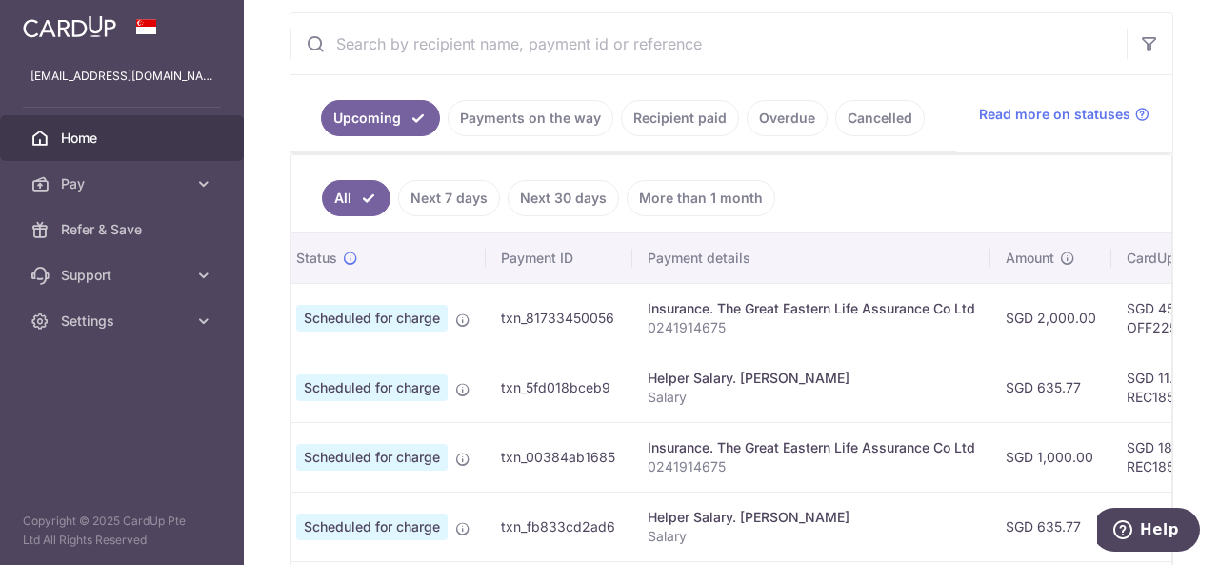
scroll to position [0, 0]
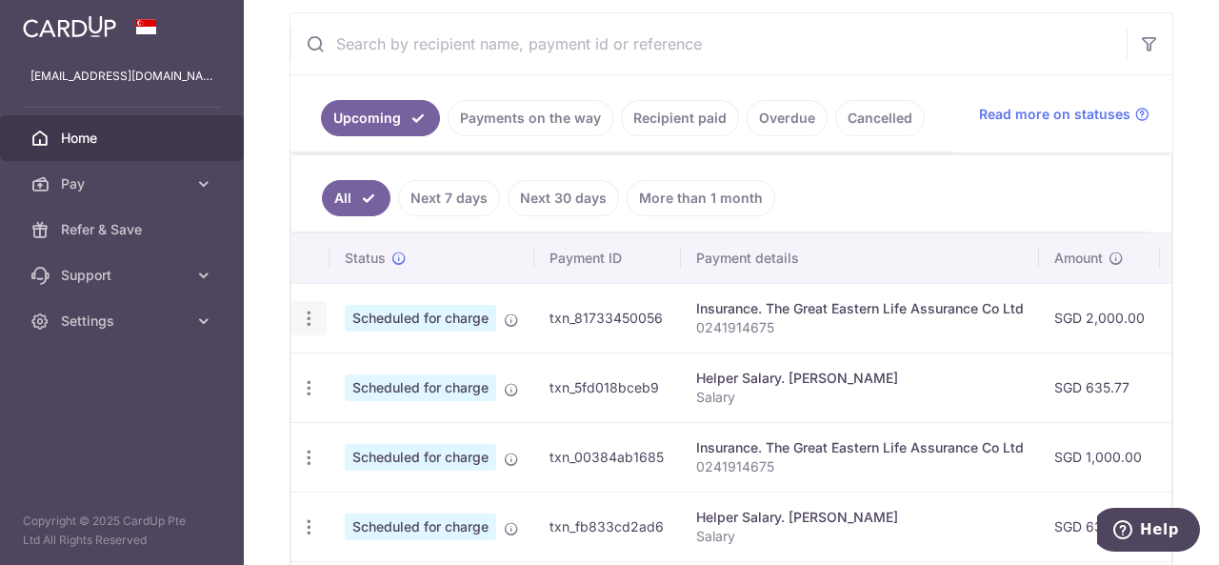
click at [310, 317] on icon "button" at bounding box center [309, 319] width 20 height 20
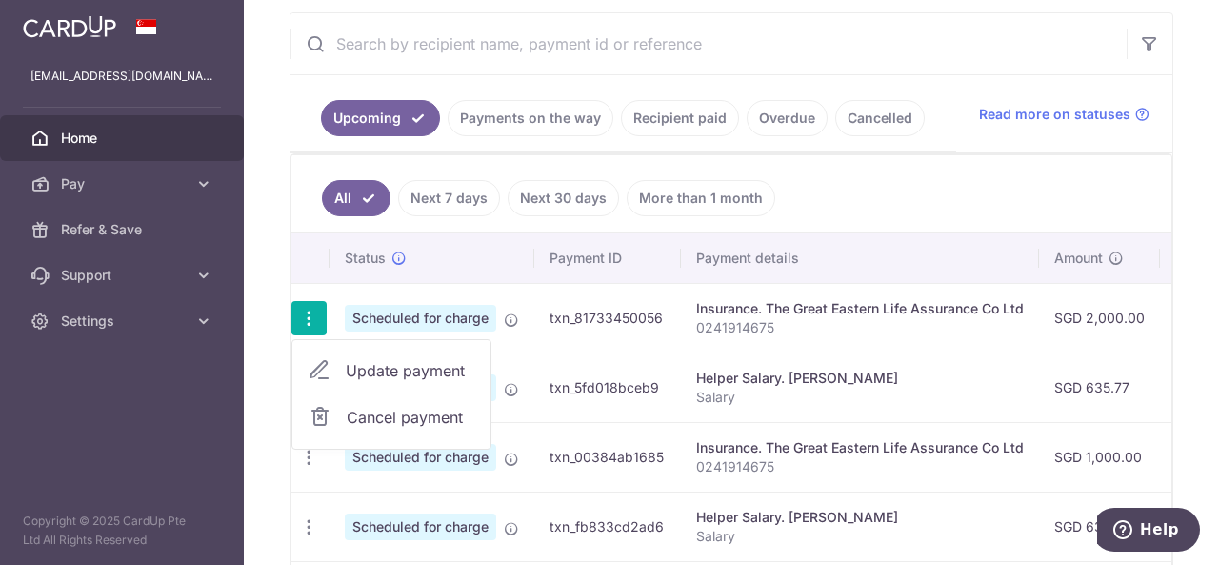
click at [650, 290] on td "txn_81733450056" at bounding box center [607, 318] width 147 height 70
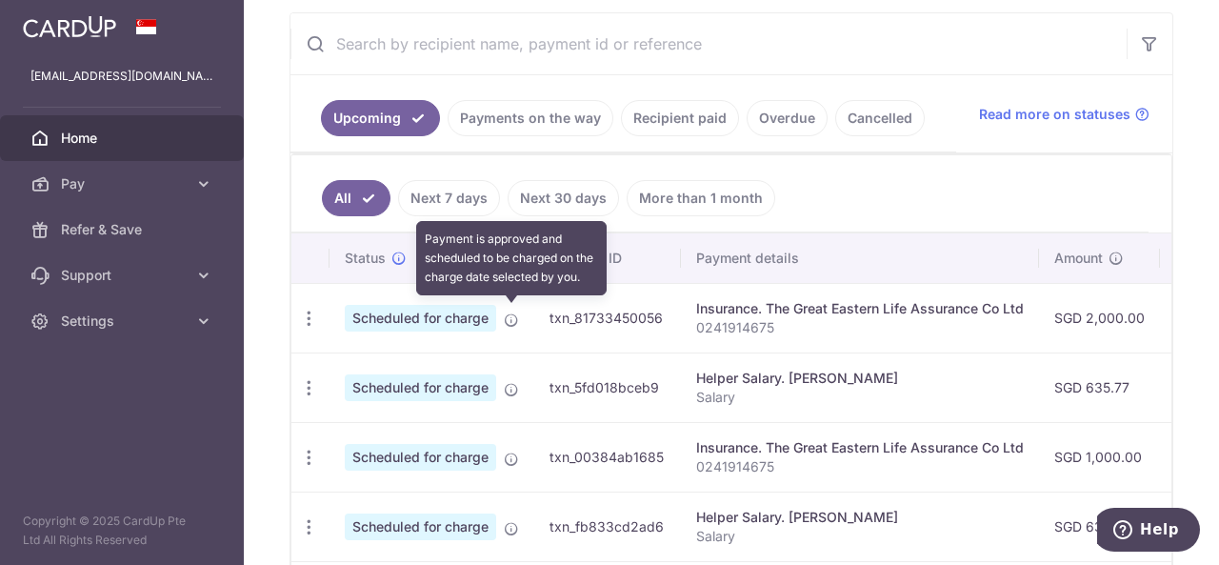
click at [509, 316] on icon at bounding box center [511, 319] width 15 height 15
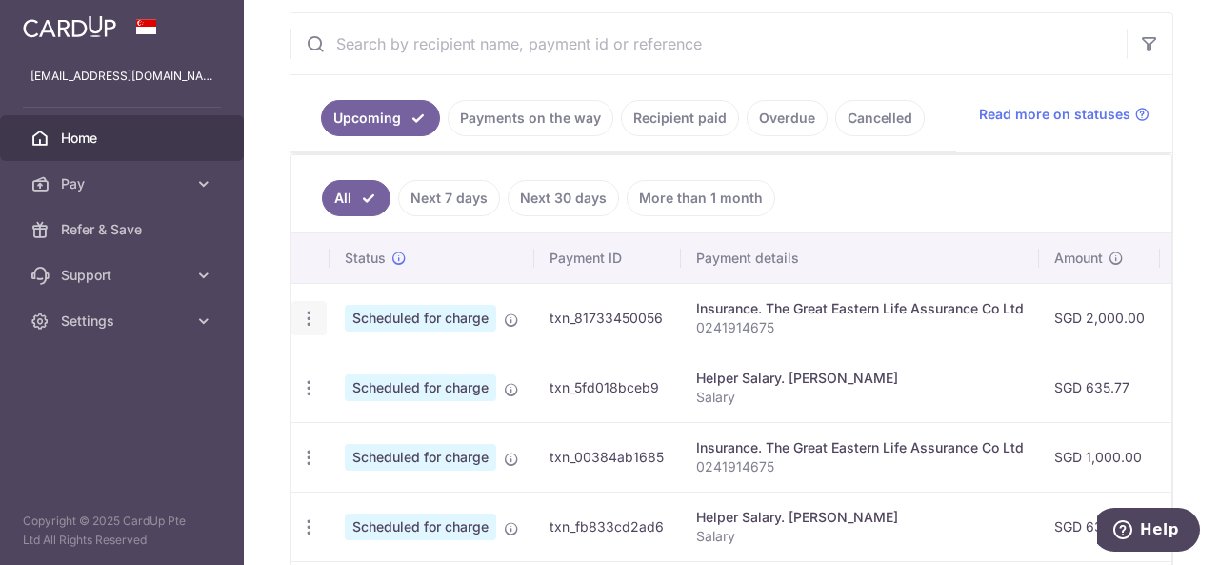
click at [308, 315] on icon "button" at bounding box center [309, 319] width 20 height 20
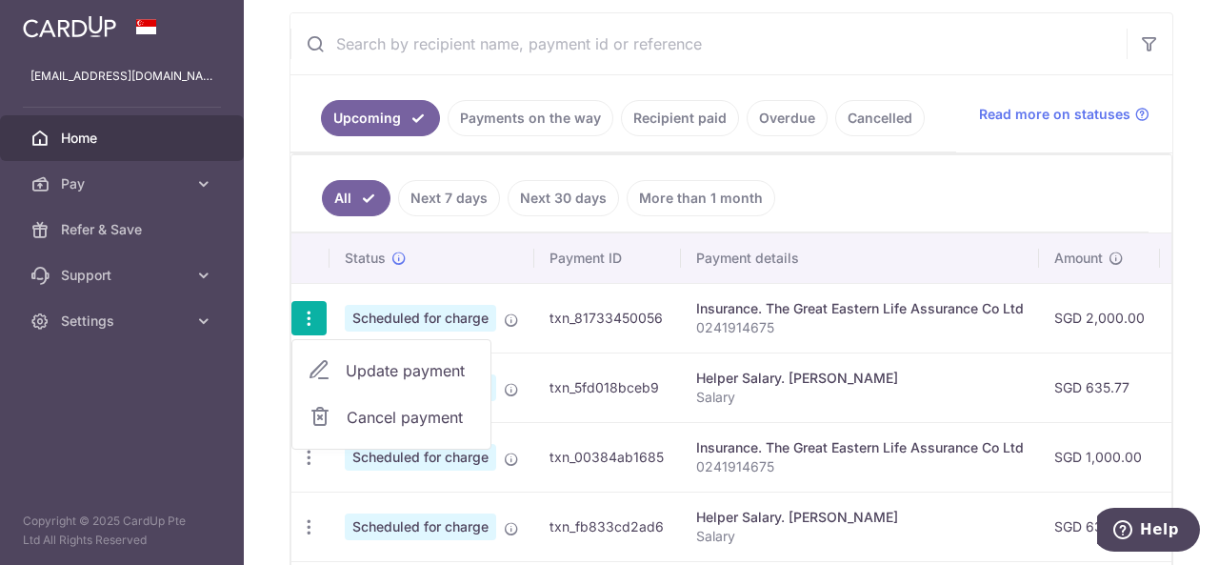
click at [356, 359] on span "Update payment" at bounding box center [411, 370] width 130 height 23
radio input "true"
type input "2,000.00"
type input "[DATE]"
type input "0241914675"
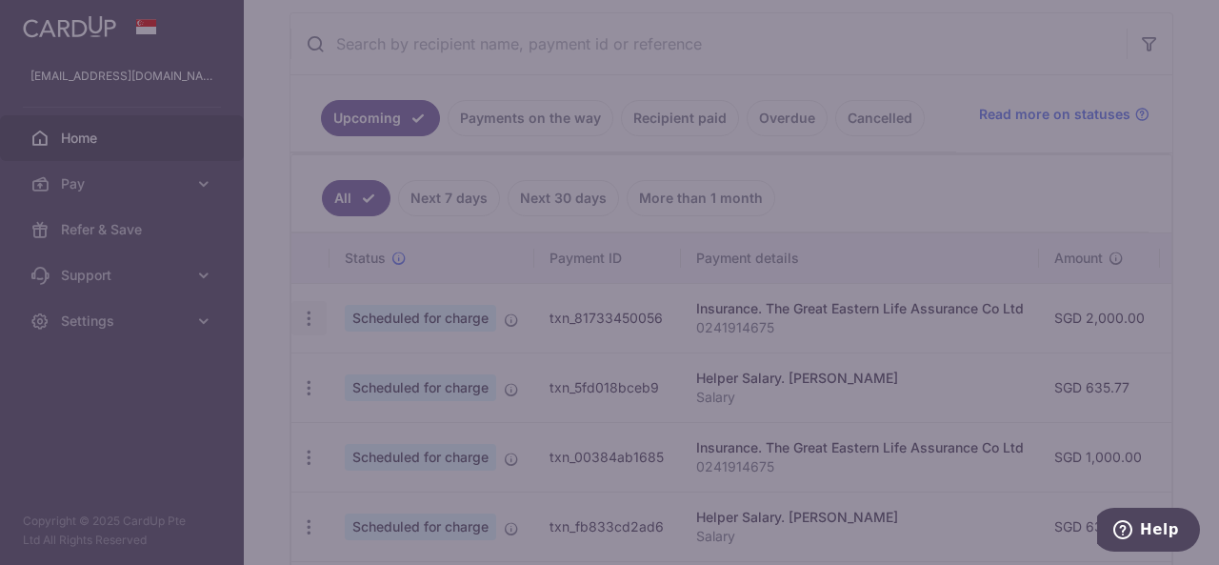
type input "OFF225"
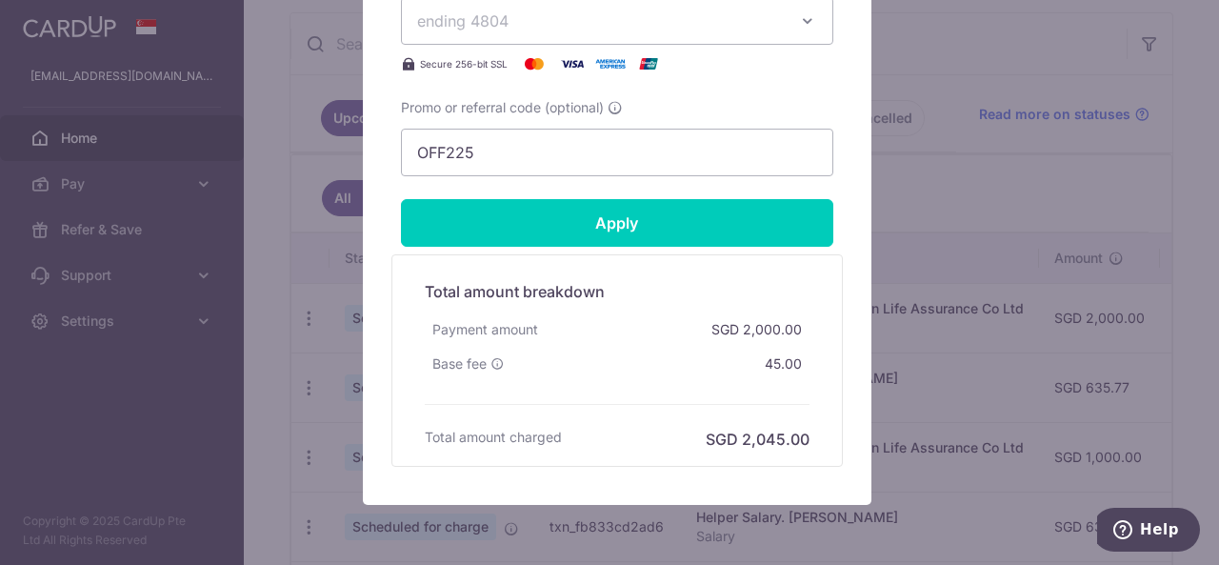
scroll to position [879, 0]
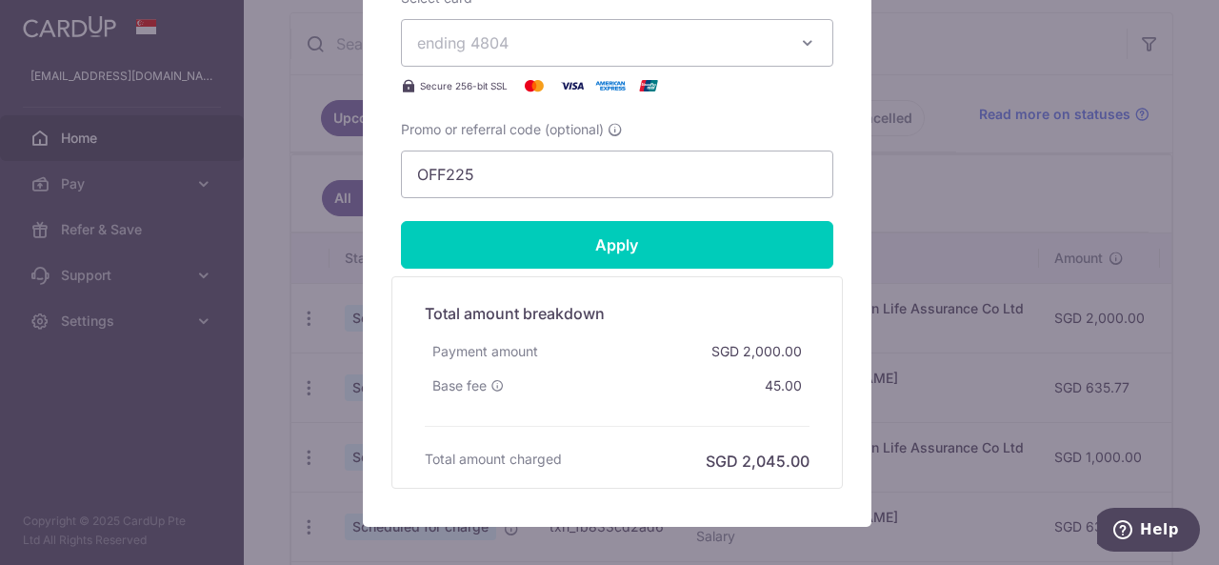
click at [939, 182] on div "Edit payment By clicking apply, you will make changes to all payments to The Gr…" at bounding box center [609, 282] width 1219 height 565
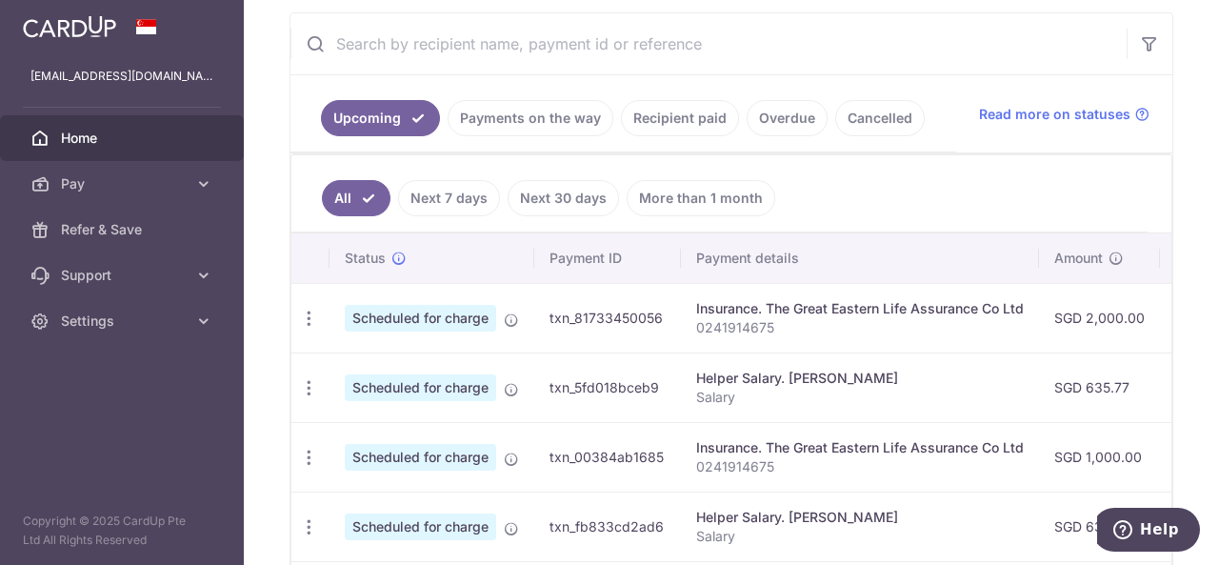
click at [858, 207] on ul "All Next 7 days Next 30 days More than 1 month" at bounding box center [719, 193] width 857 height 77
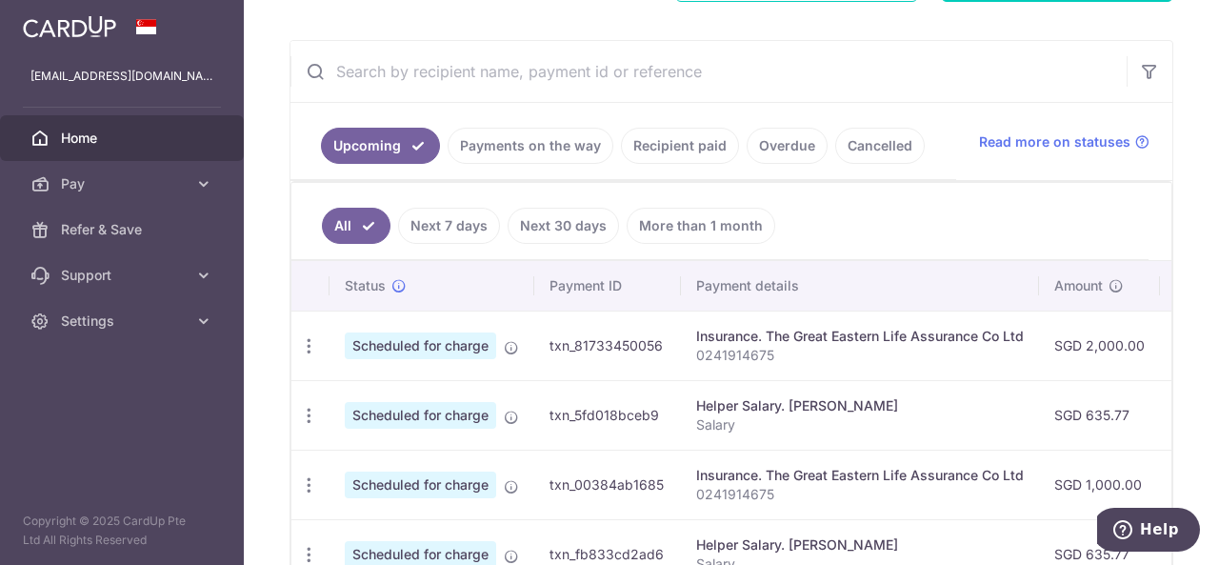
scroll to position [327, 0]
click at [524, 132] on link "Payments on the way" at bounding box center [531, 147] width 166 height 36
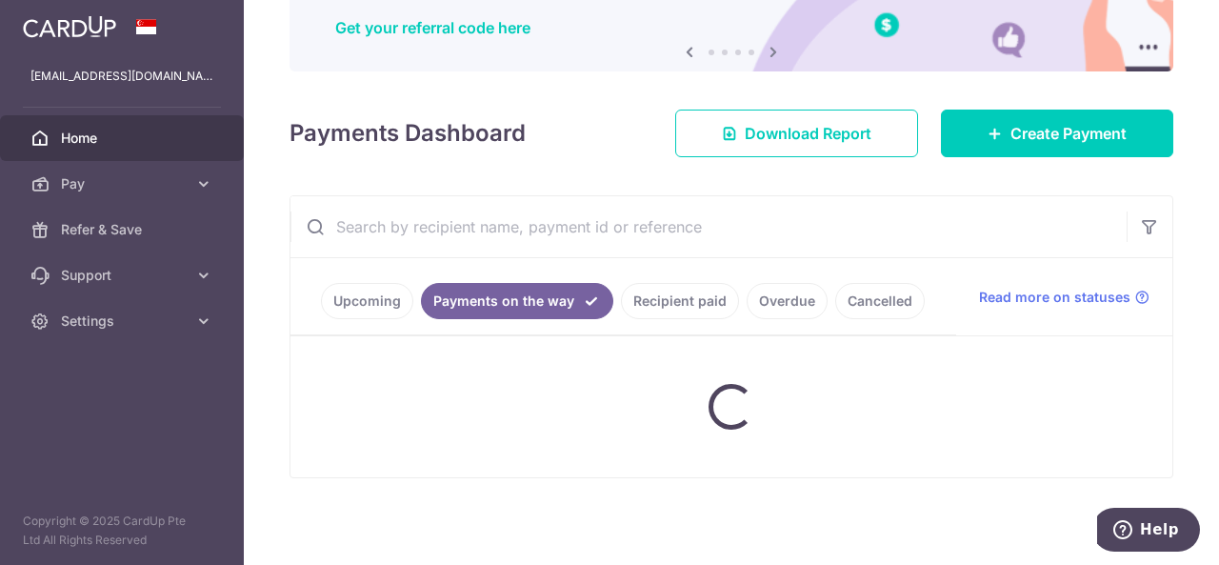
scroll to position [290, 0]
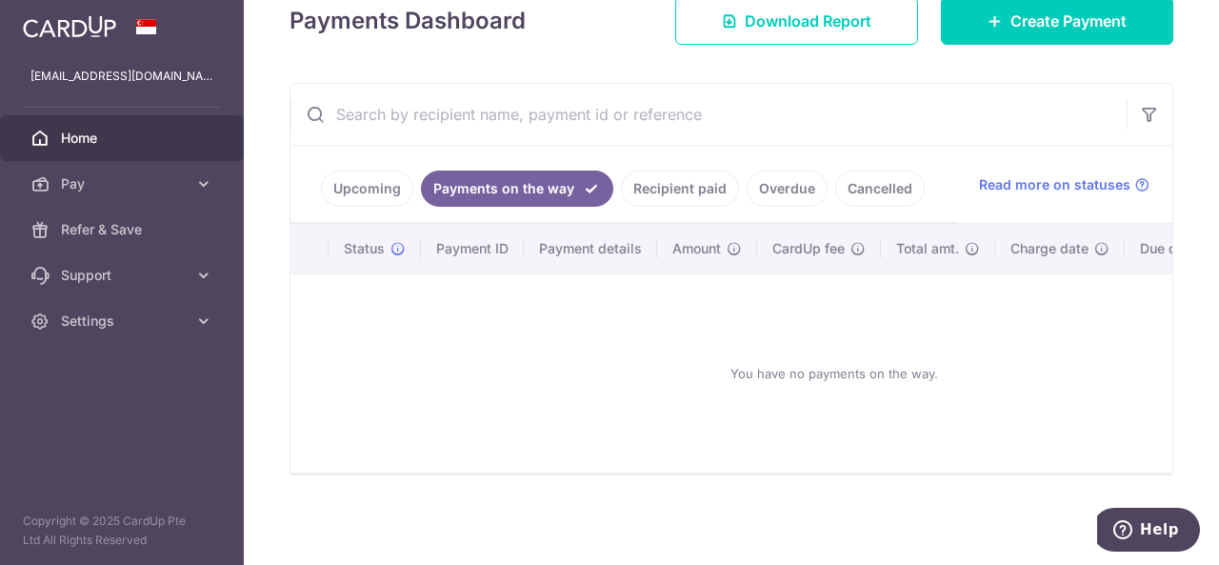
click at [386, 178] on link "Upcoming" at bounding box center [367, 188] width 92 height 36
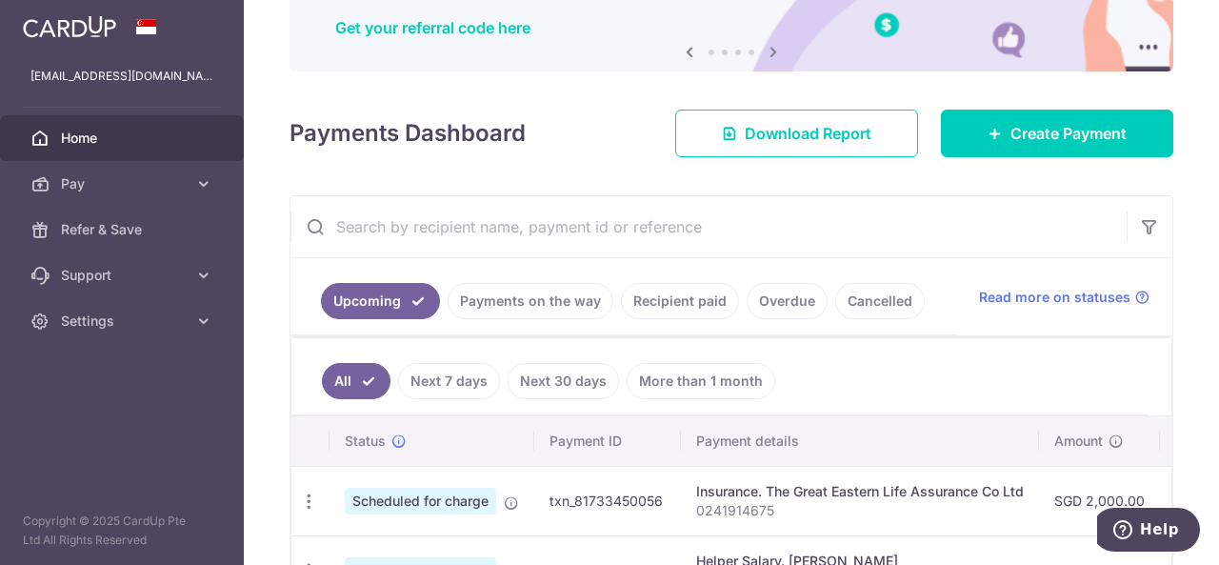
scroll to position [327, 0]
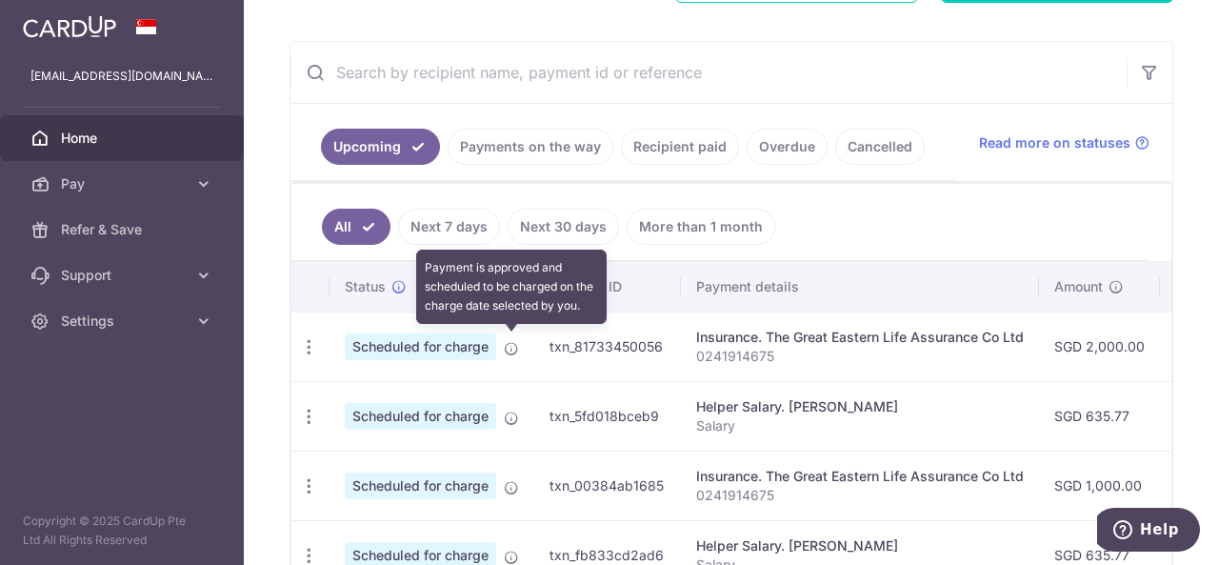
click at [509, 346] on icon at bounding box center [511, 348] width 15 height 15
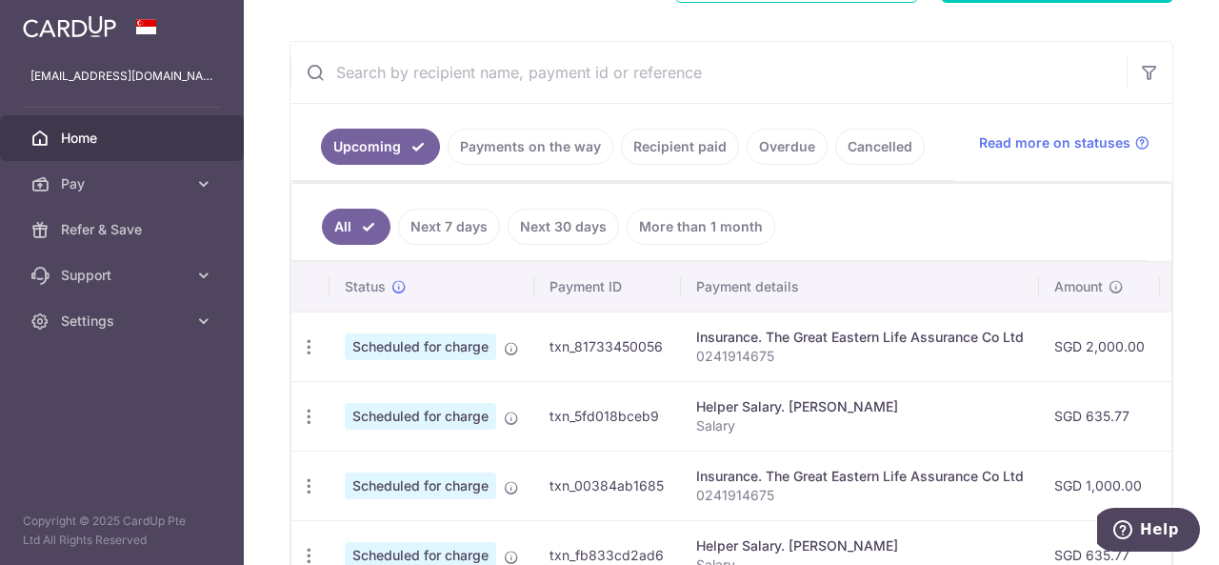
click at [460, 348] on span "Scheduled for charge" at bounding box center [420, 346] width 151 height 27
click at [308, 343] on icon "button" at bounding box center [309, 347] width 20 height 20
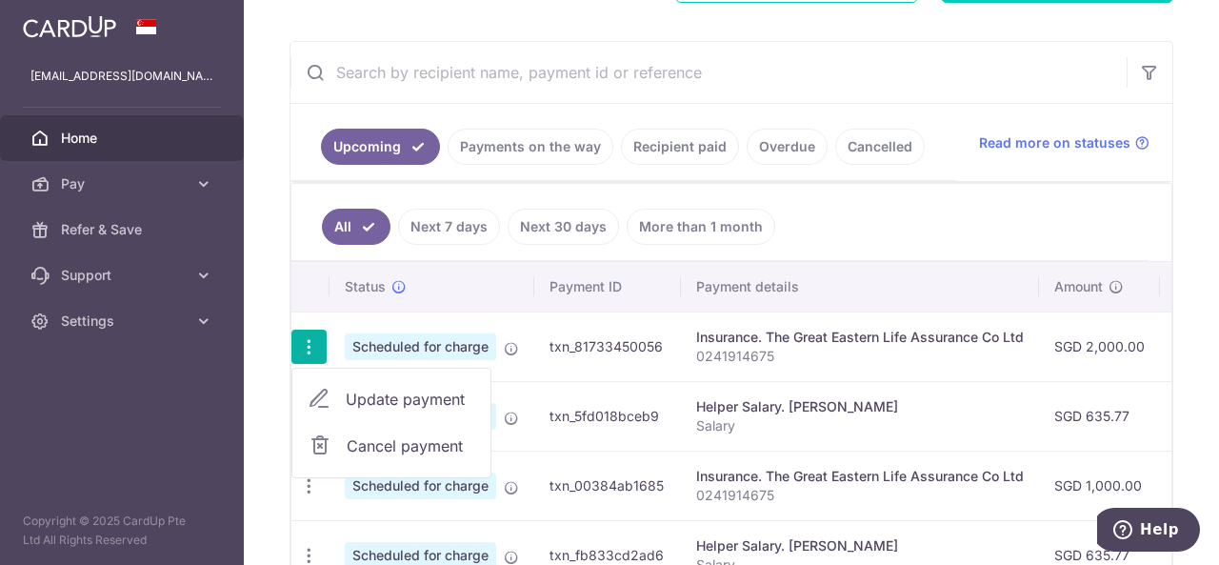
click at [678, 325] on td "txn_81733450056" at bounding box center [607, 346] width 147 height 70
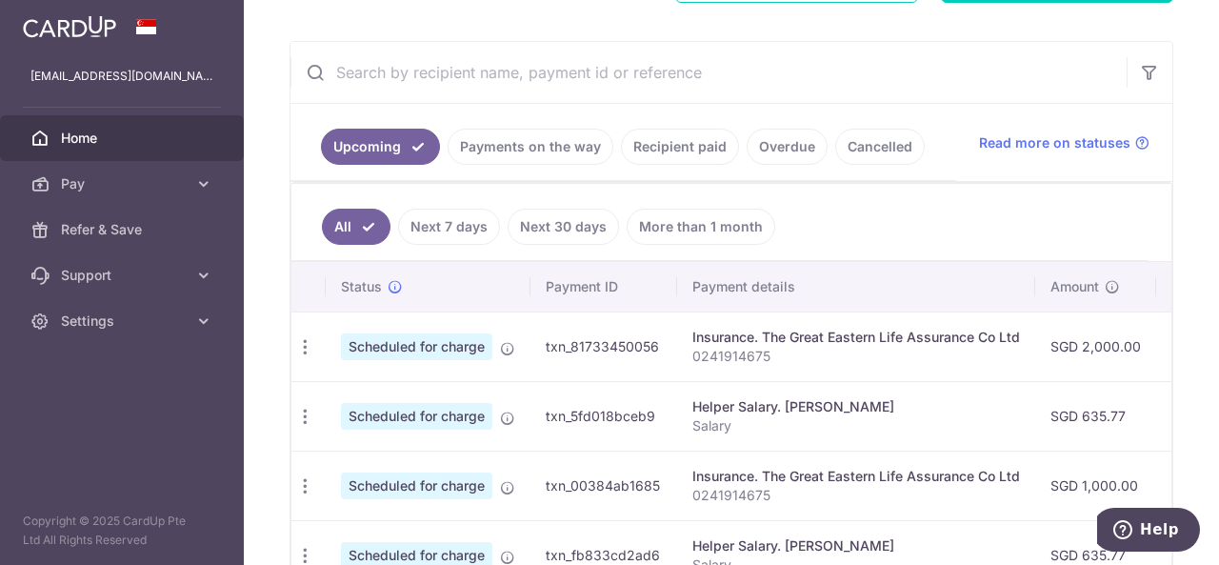
scroll to position [0, 0]
click at [911, 228] on ul "All Next 7 days Next 30 days More than 1 month" at bounding box center [719, 222] width 857 height 77
drag, startPoint x: 911, startPoint y: 228, endPoint x: 1079, endPoint y: 602, distance: 410.1
click at [1079, 564] on html "[EMAIL_ADDRESS][DOMAIN_NAME] Home Pay Payments Recipients Cards Refer & Save Su…" at bounding box center [609, 282] width 1219 height 565
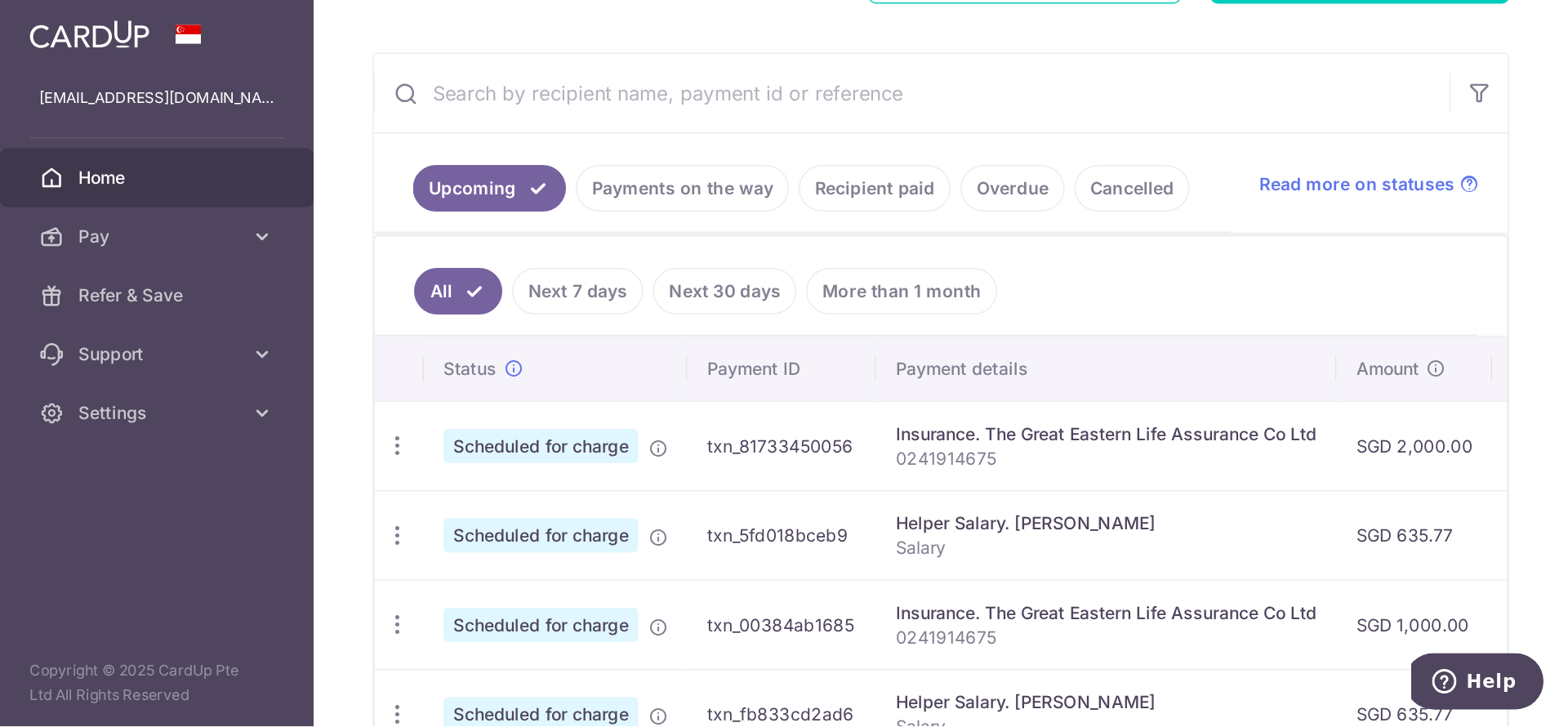
scroll to position [336, 0]
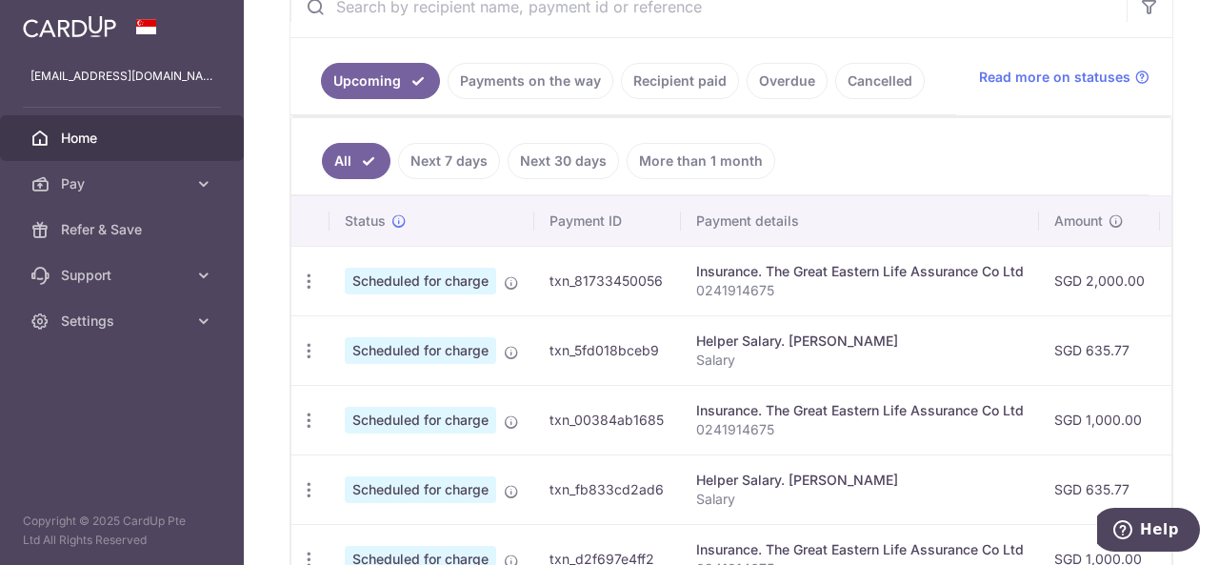
click at [1171, 266] on div "× Pause Schedule Pause all future payments in this series Pause just this one p…" at bounding box center [731, 282] width 975 height 565
click at [1020, 154] on ul "All Next 7 days Next 30 days More than 1 month" at bounding box center [719, 156] width 857 height 77
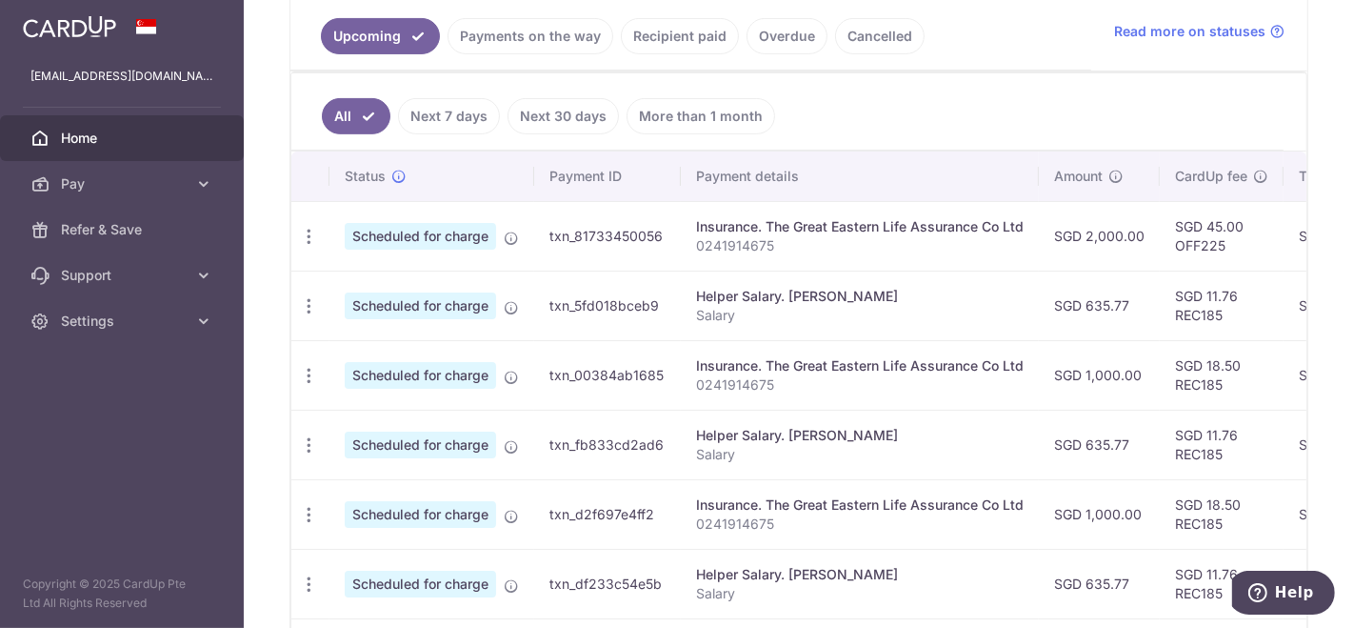
scroll to position [437, 0]
click at [1014, 73] on ul "All Next 7 days Next 30 days More than 1 month" at bounding box center [787, 111] width 992 height 77
